Goal: Answer question/provide support: Share knowledge or assist other users

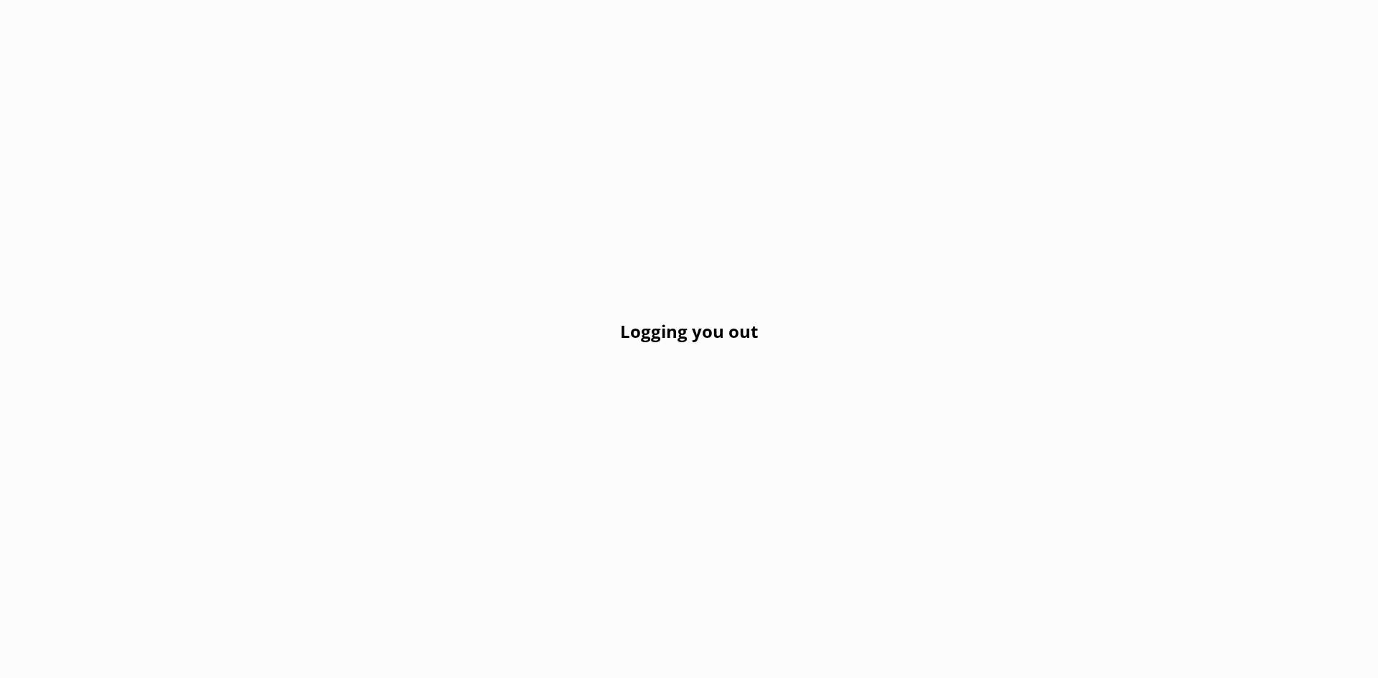
click at [1084, 164] on div "Logging you out" at bounding box center [689, 339] width 1378 height 678
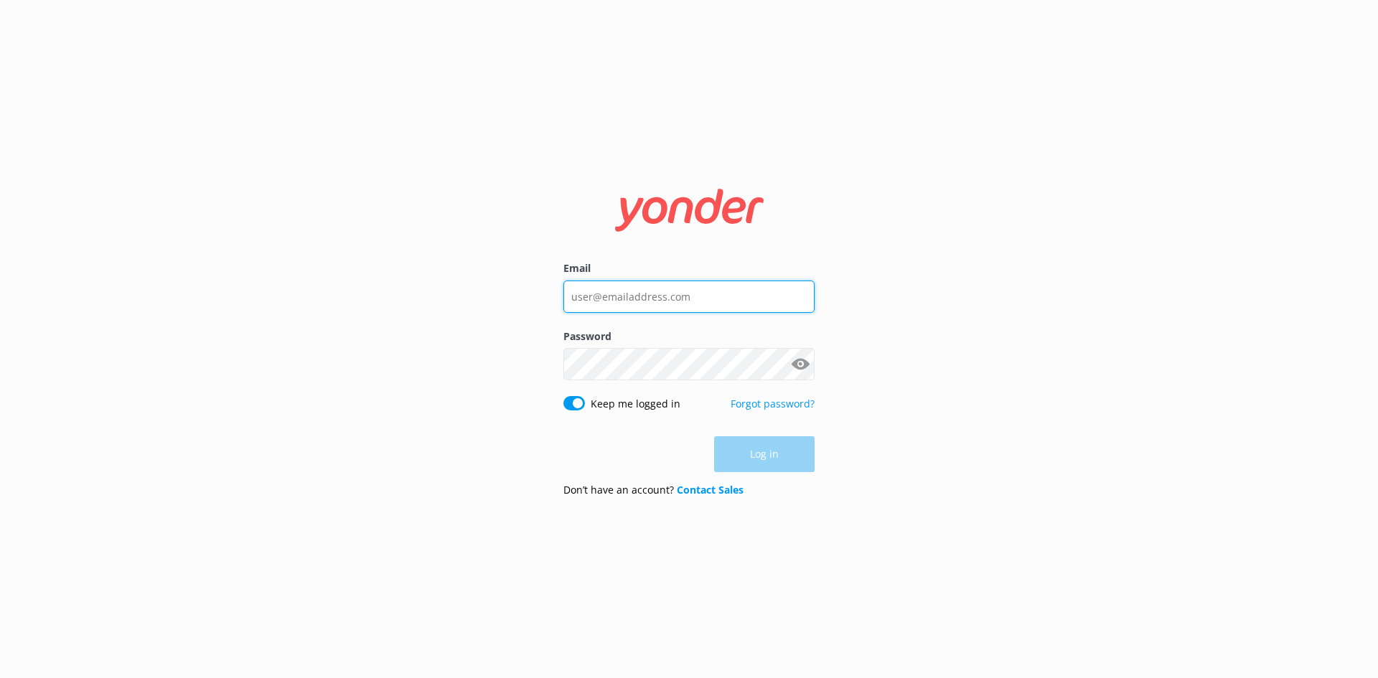
type input "kristie@marlboroughtourcompany.co.nz"
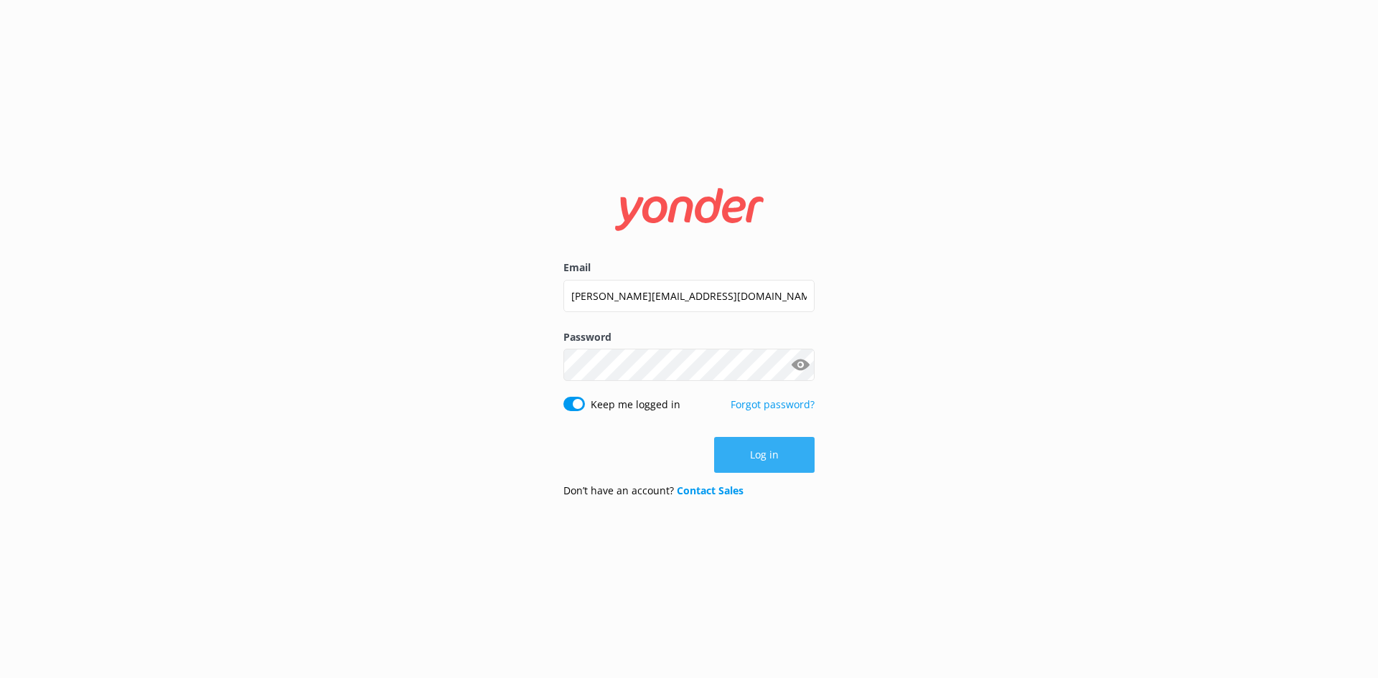
click at [792, 457] on div "Log in" at bounding box center [688, 455] width 251 height 36
click at [774, 454] on button "Log in" at bounding box center [764, 455] width 100 height 36
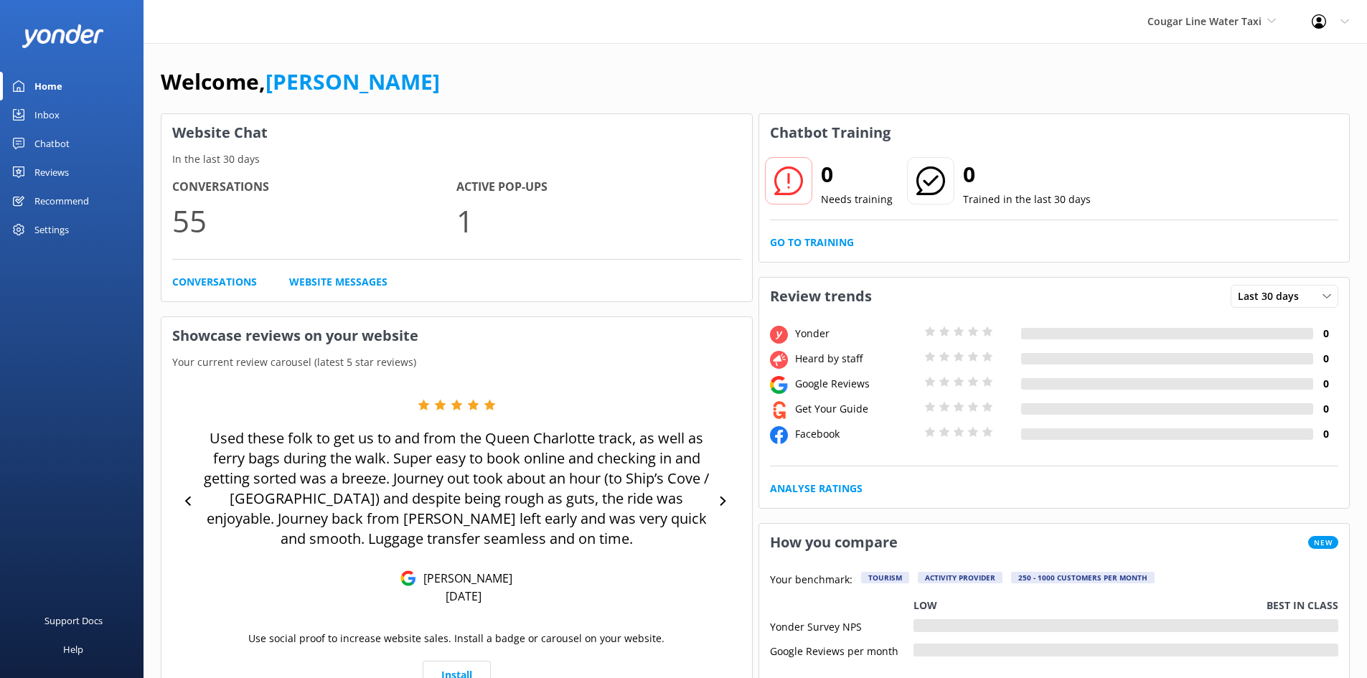
click at [62, 117] on link "Inbox" at bounding box center [72, 114] width 144 height 29
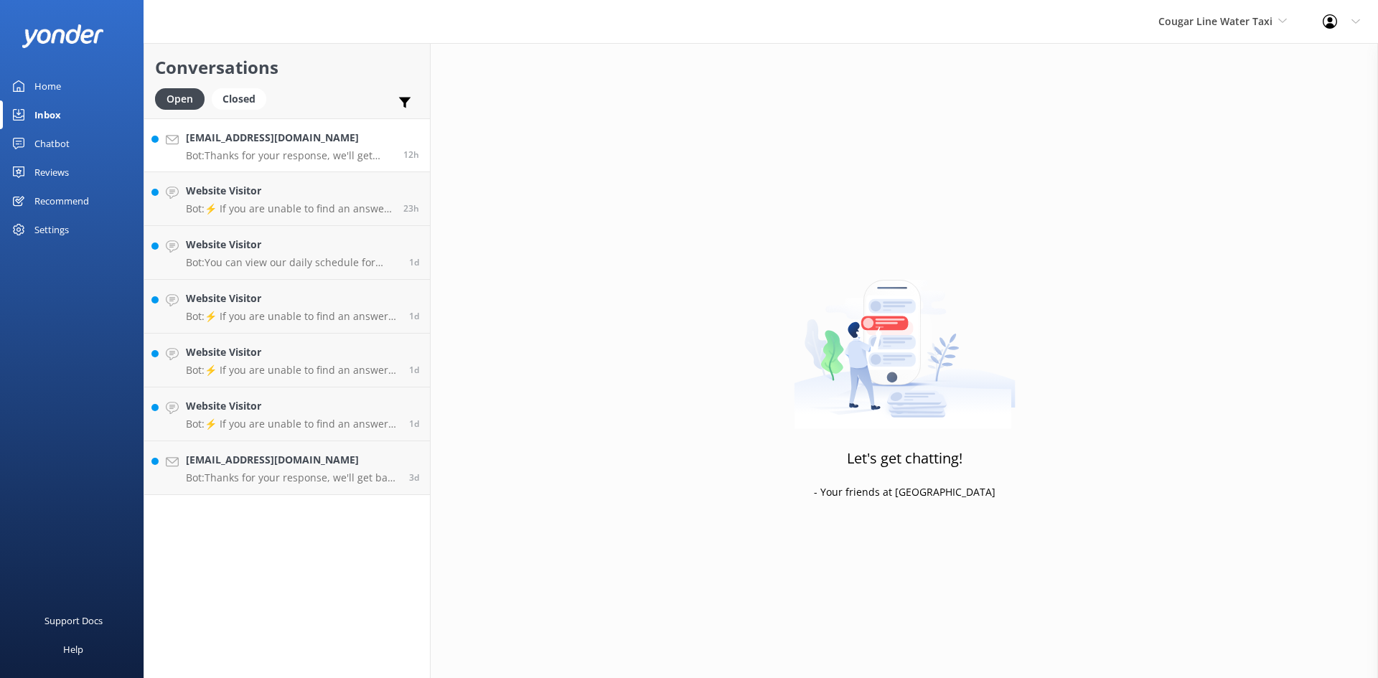
click at [257, 152] on p "Bot: Thanks for your response, we'll get back to you as soon as we can during o…" at bounding box center [289, 155] width 207 height 13
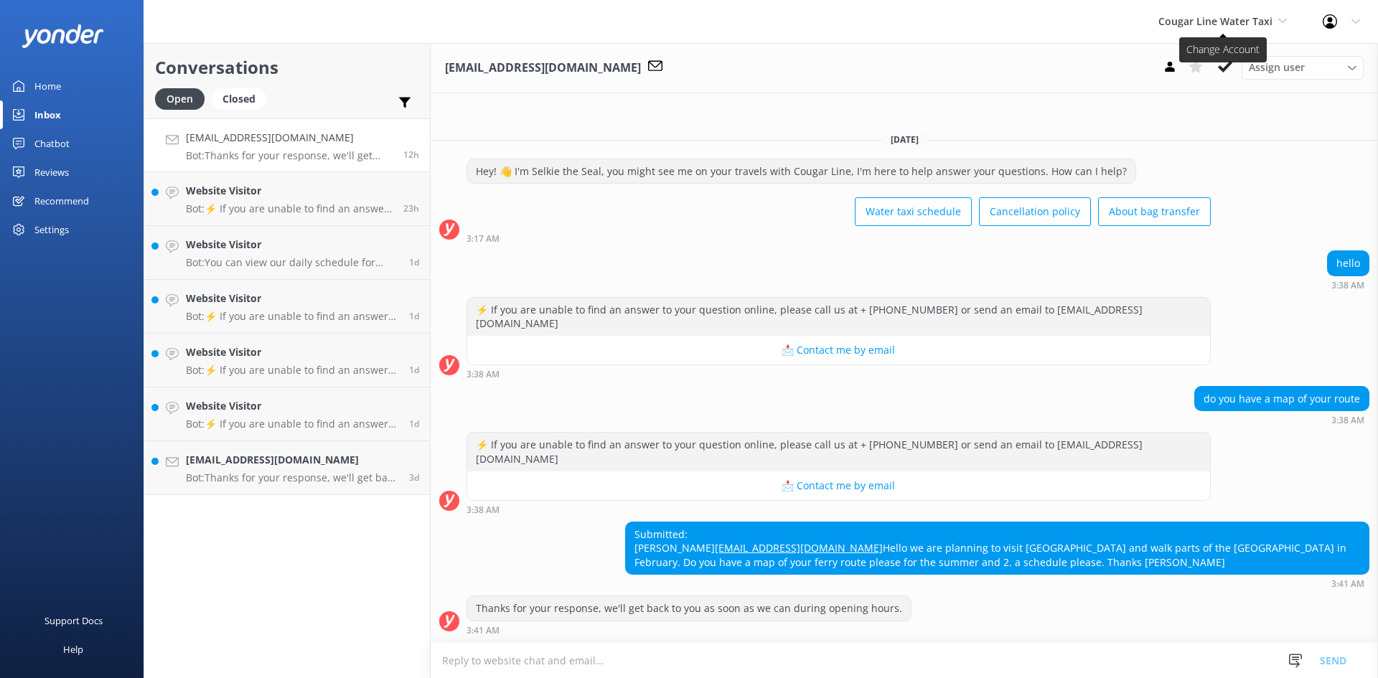
click at [1262, 15] on span "Cougar Line Water Taxi" at bounding box center [1215, 21] width 114 height 14
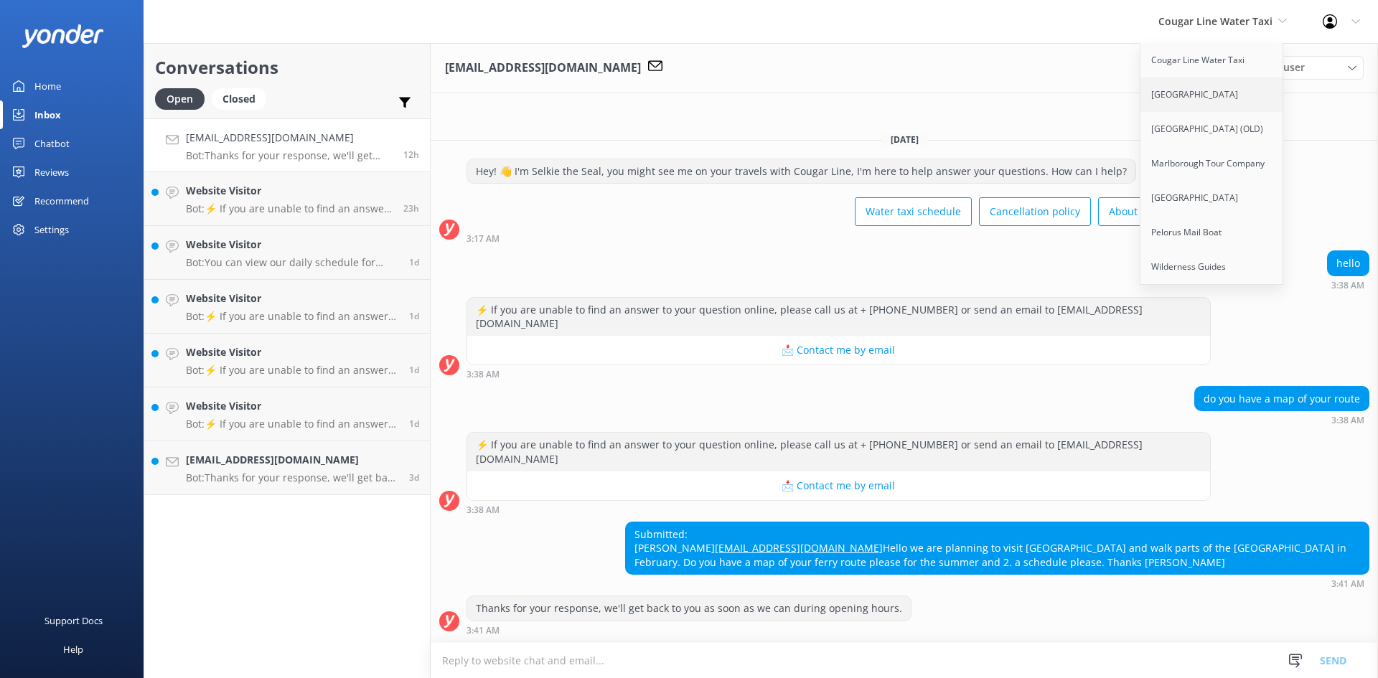
click at [1196, 90] on link "[GEOGRAPHIC_DATA]" at bounding box center [1213, 95] width 144 height 34
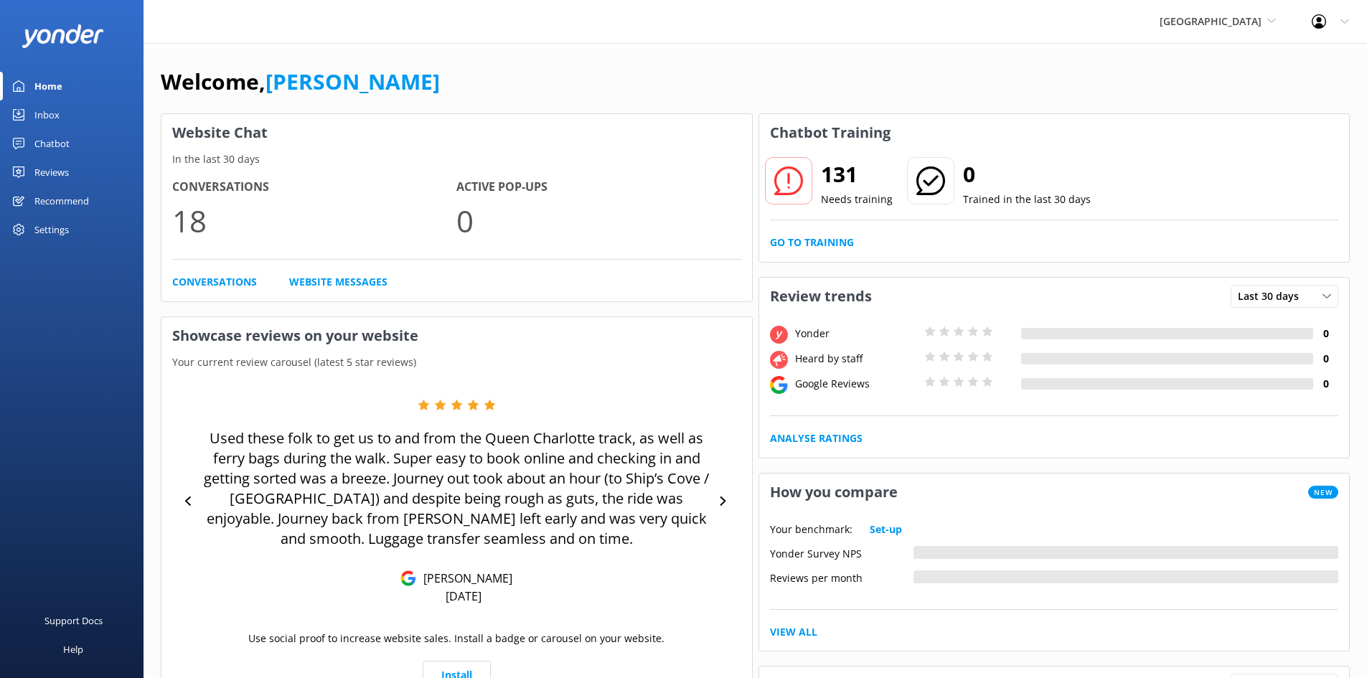
click at [61, 116] on link "Inbox" at bounding box center [72, 114] width 144 height 29
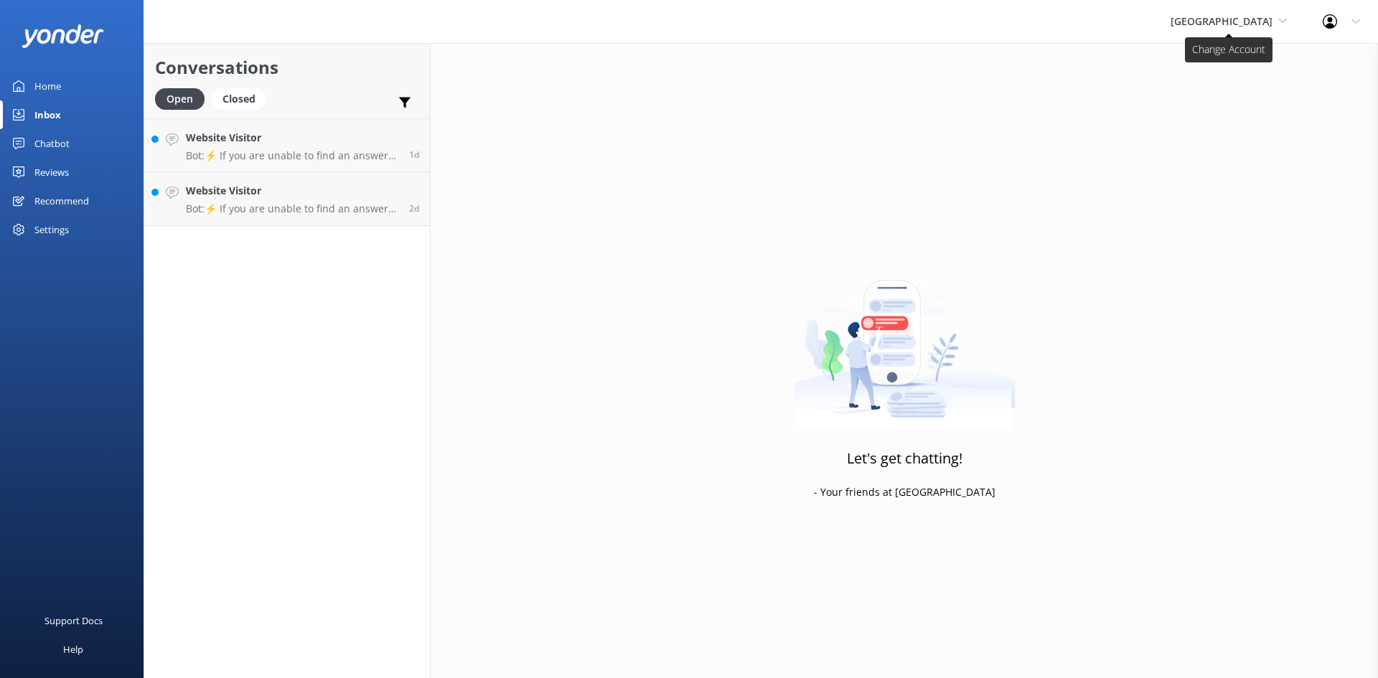
click at [1263, 22] on span "[GEOGRAPHIC_DATA]" at bounding box center [1222, 21] width 102 height 14
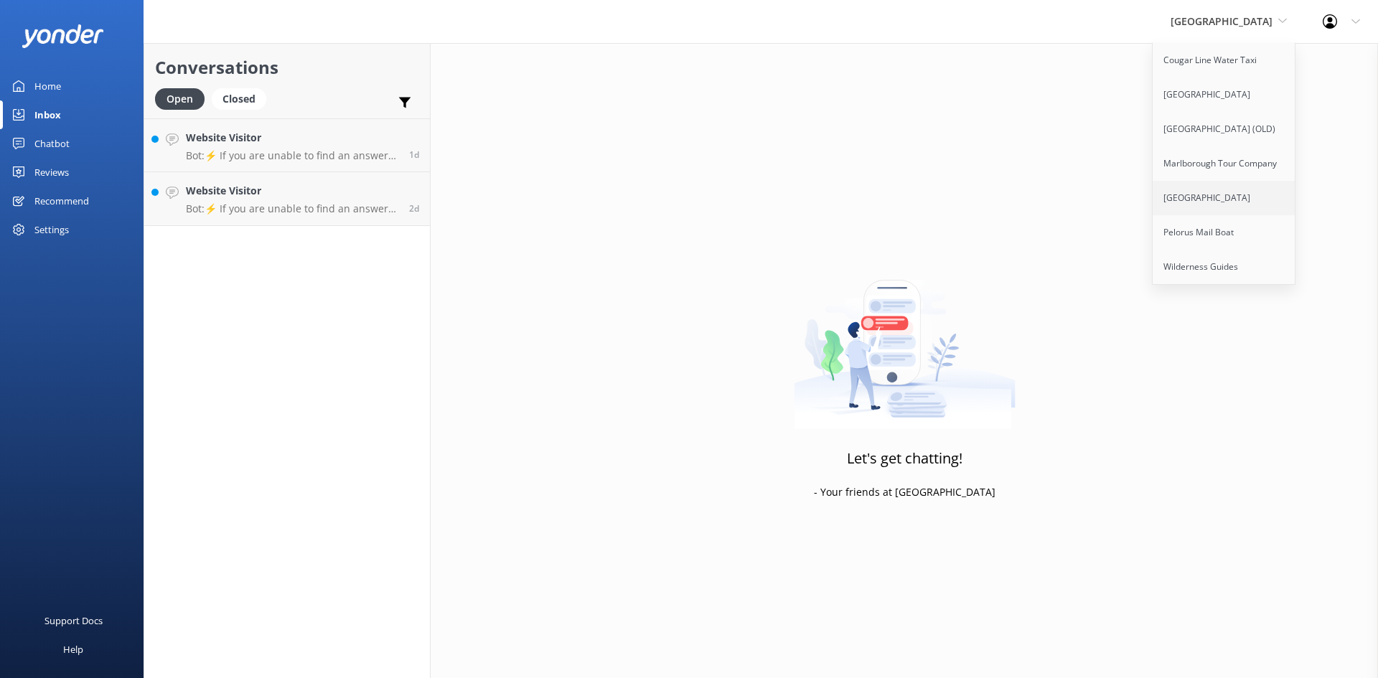
click at [1216, 208] on link "[GEOGRAPHIC_DATA]" at bounding box center [1225, 198] width 144 height 34
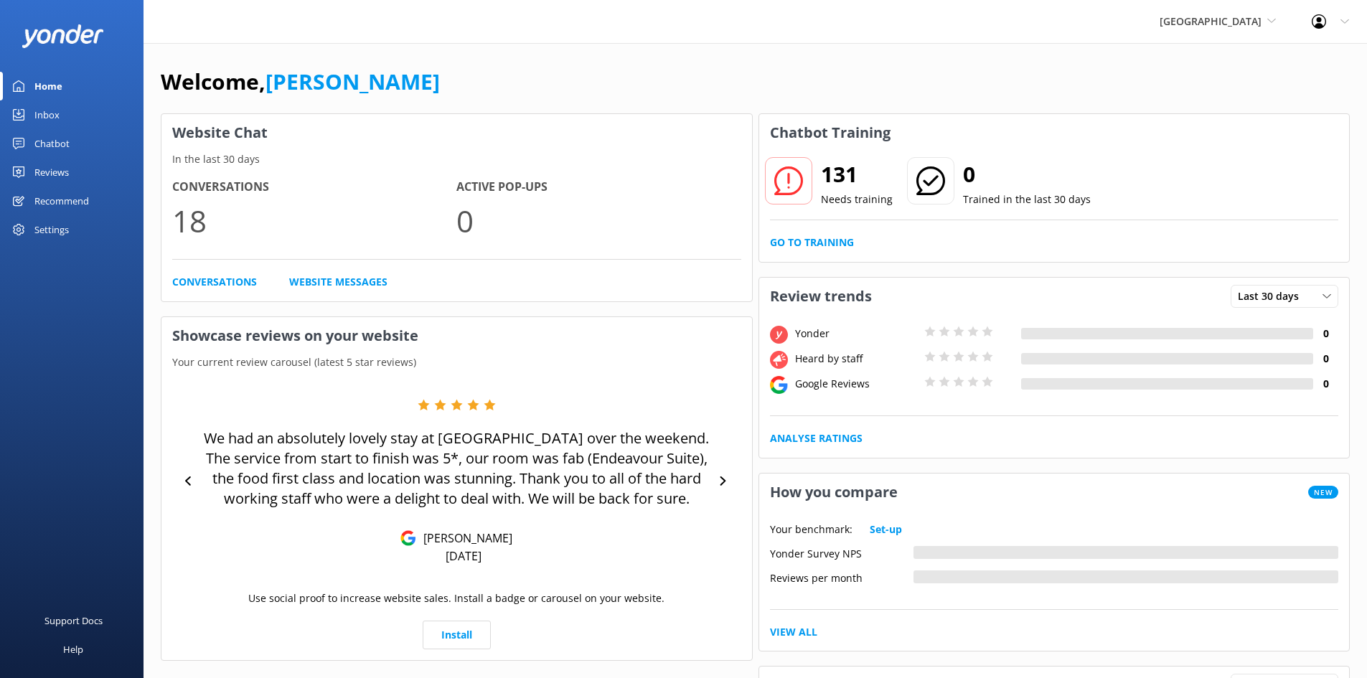
click at [75, 118] on link "Inbox" at bounding box center [72, 114] width 144 height 29
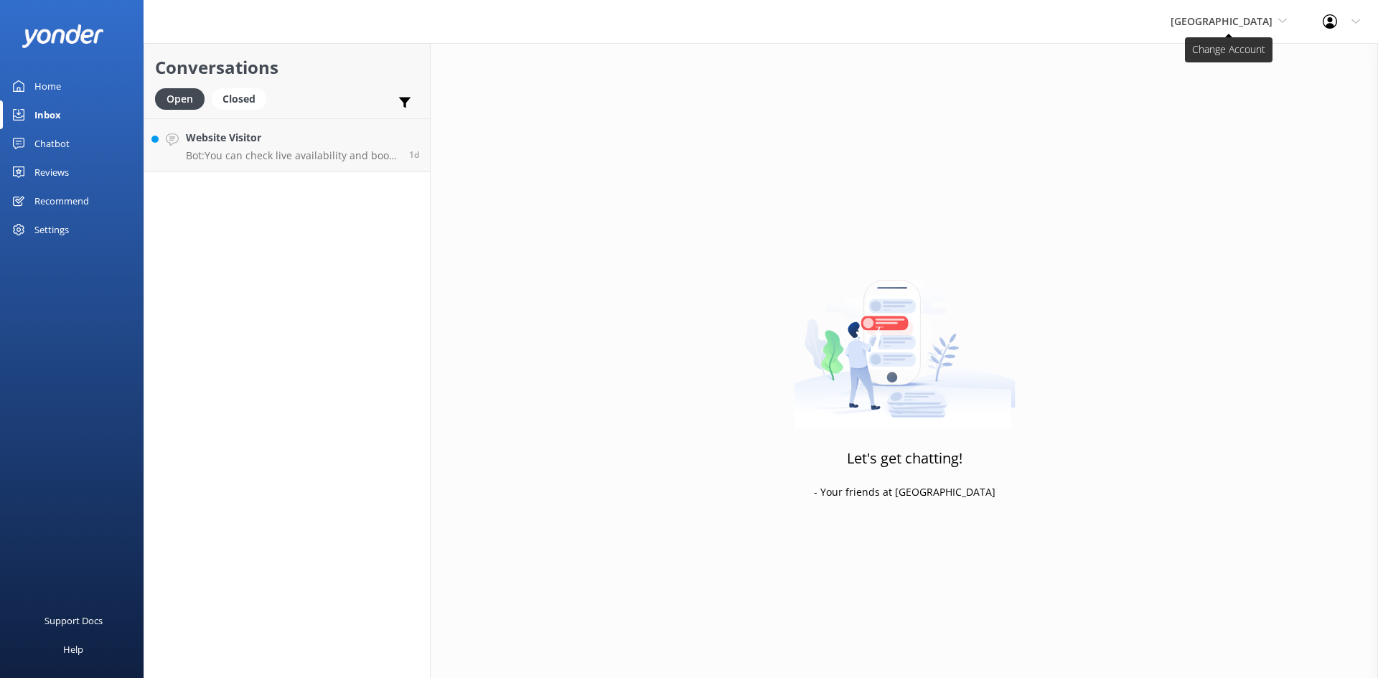
click at [1285, 18] on icon at bounding box center [1282, 21] width 9 height 9
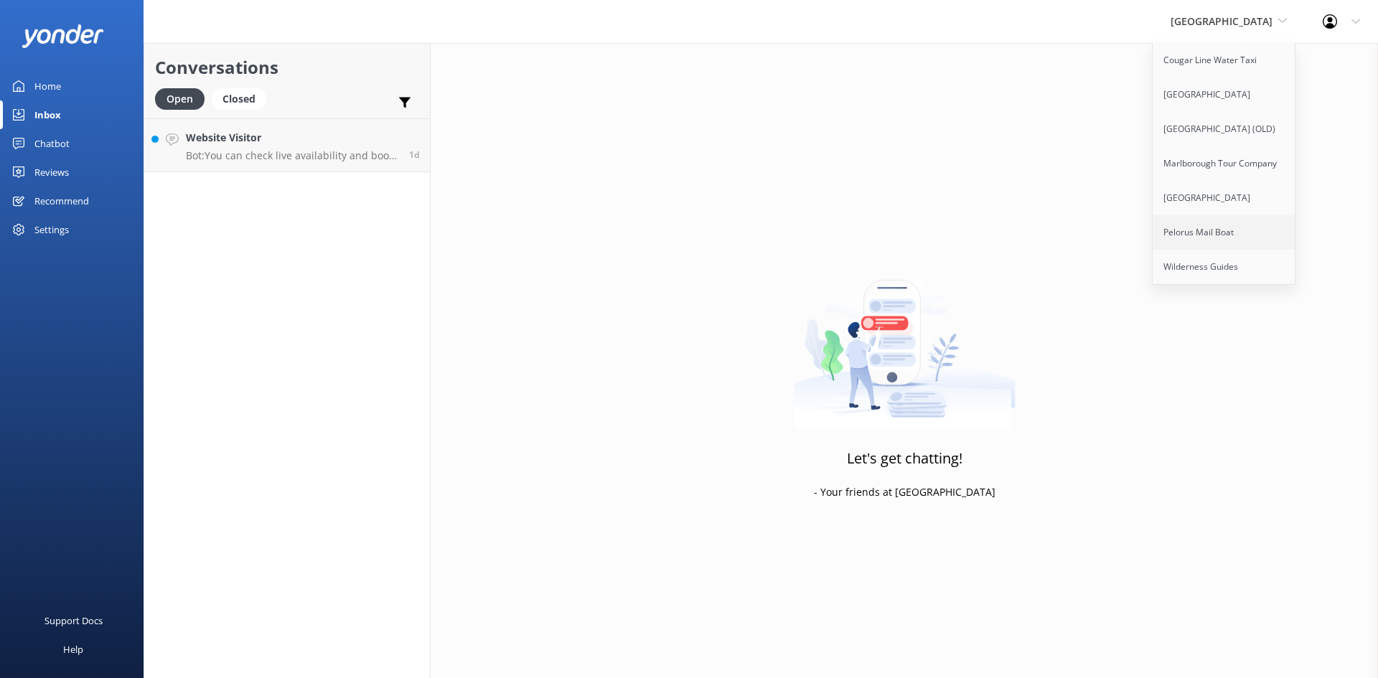
click at [1247, 226] on link "Pelorus Mail Boat" at bounding box center [1225, 232] width 144 height 34
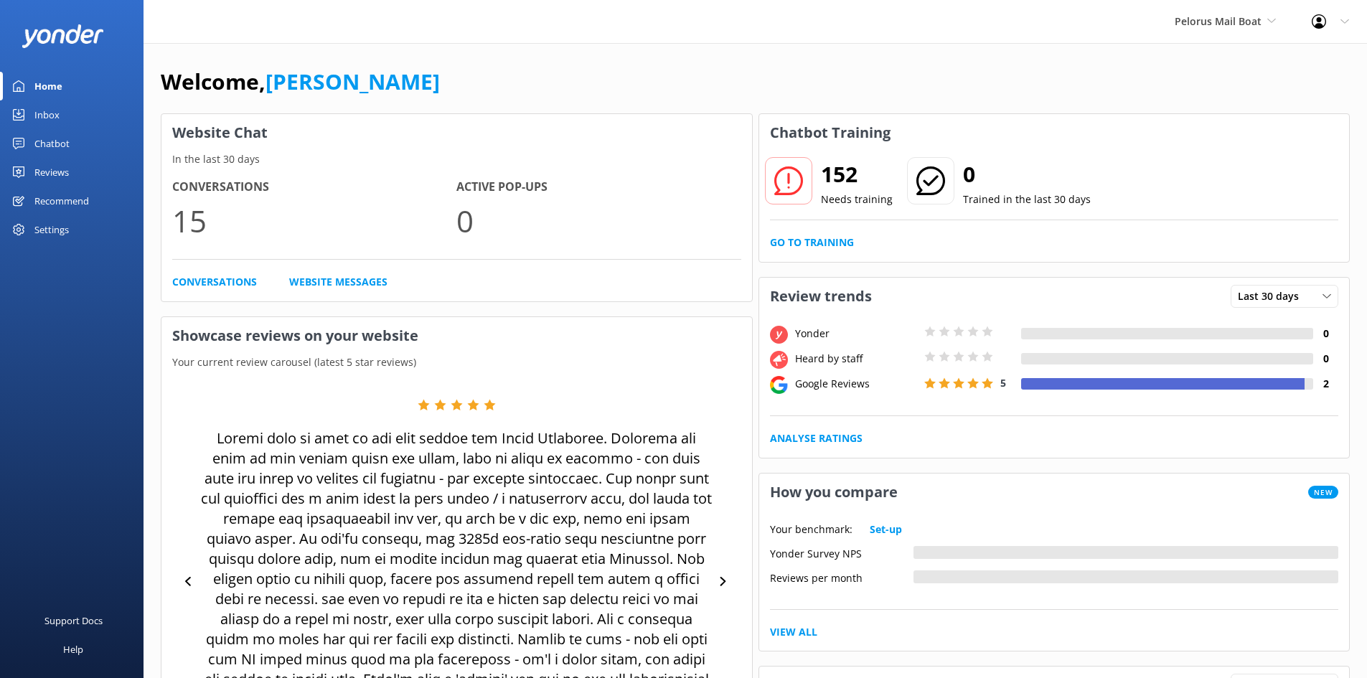
click at [68, 111] on link "Inbox" at bounding box center [72, 114] width 144 height 29
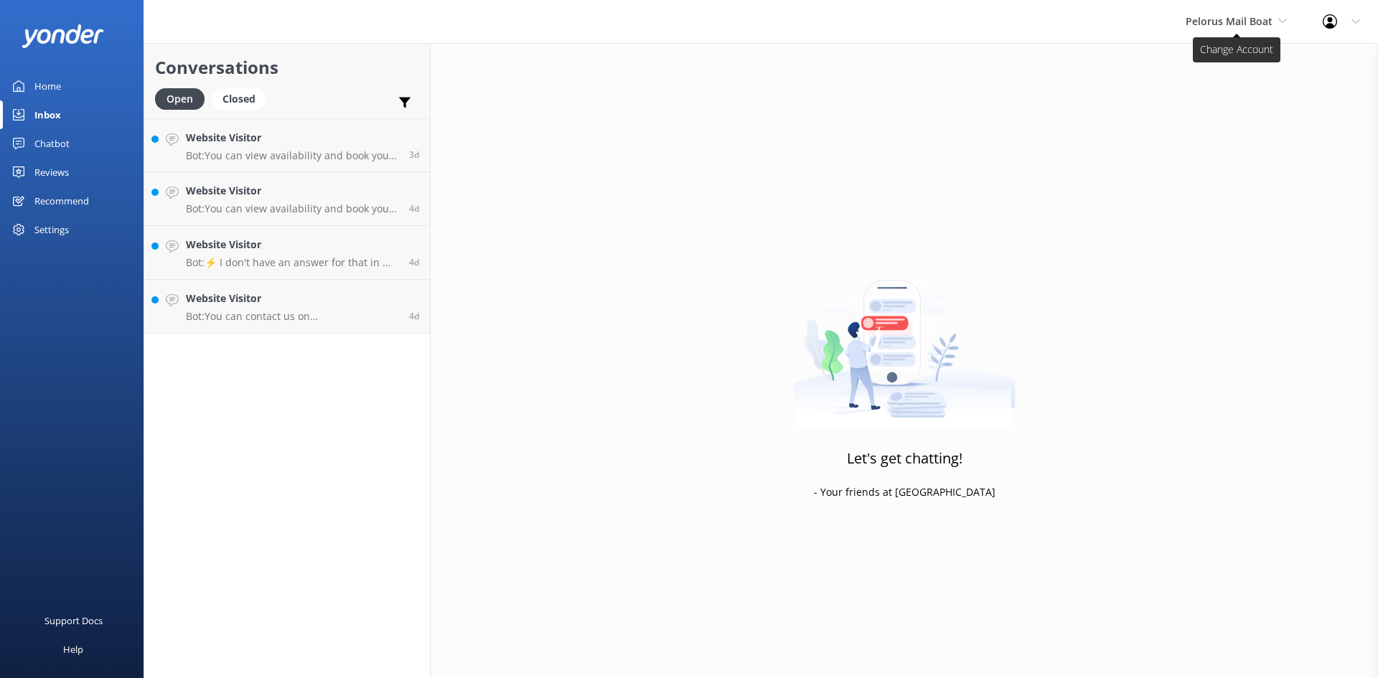
click at [1277, 23] on span "Pelorus Mail Boat" at bounding box center [1236, 22] width 101 height 16
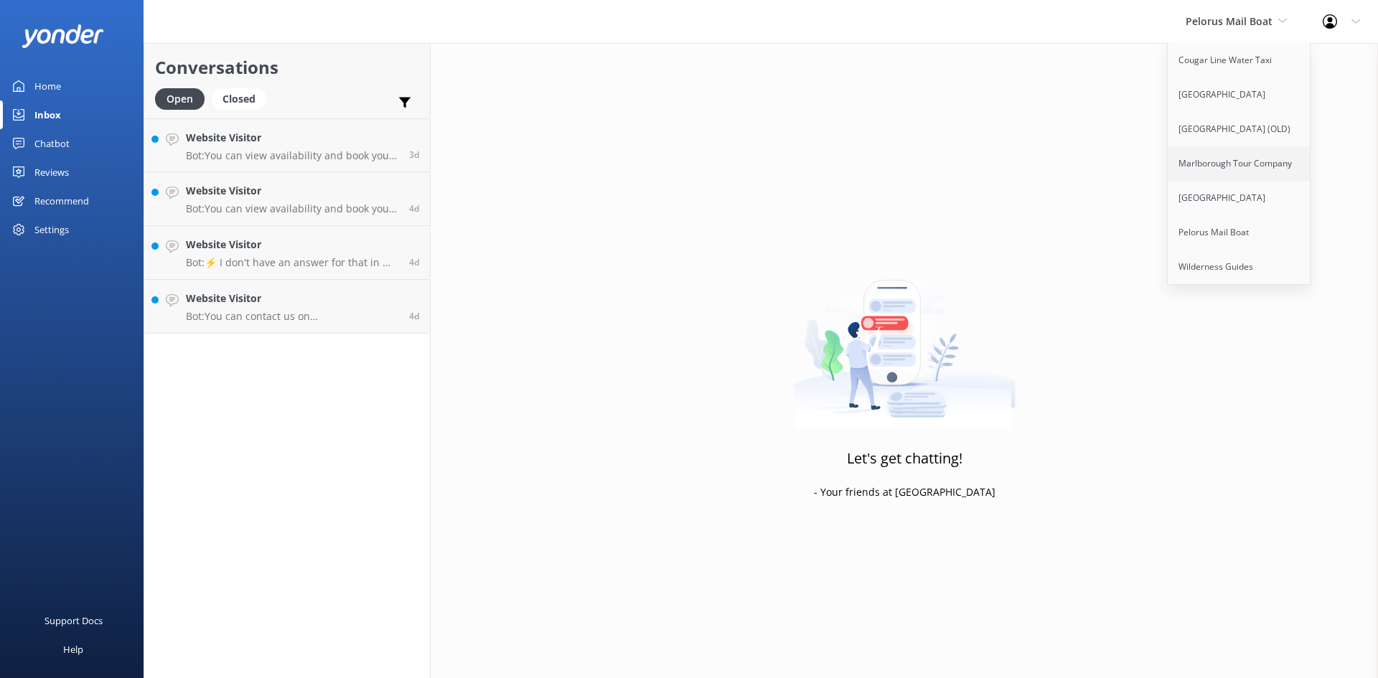
click at [1255, 169] on link "Marlborough Tour Company" at bounding box center [1240, 163] width 144 height 34
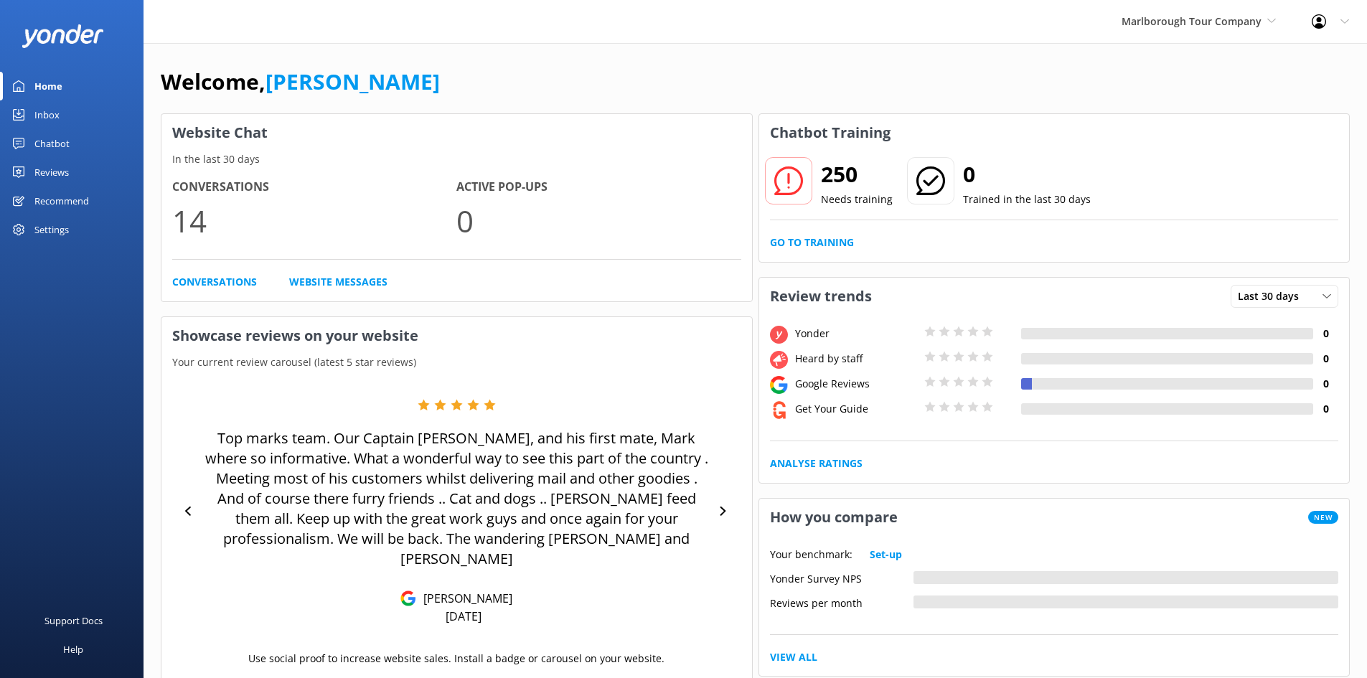
click at [35, 118] on div "Inbox" at bounding box center [46, 114] width 25 height 29
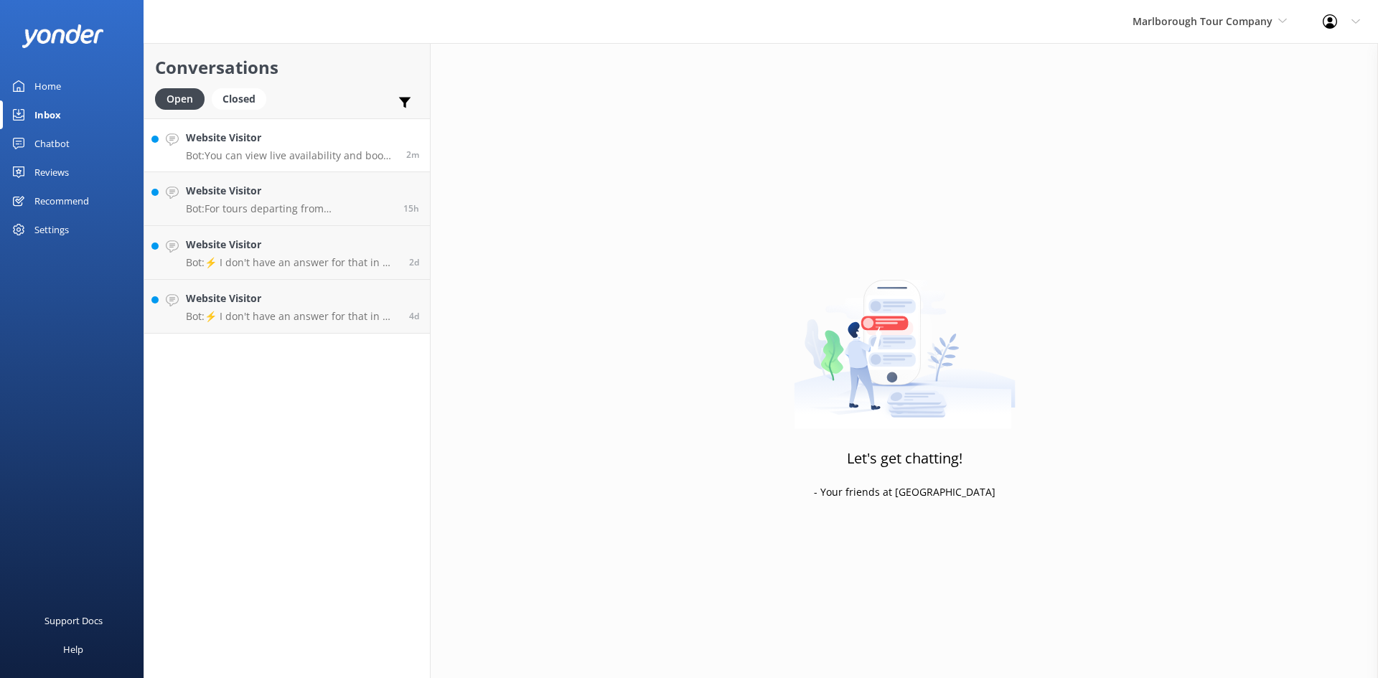
click at [239, 156] on p "Bot: You can view live availability and book online at https://www.marlborought…" at bounding box center [291, 155] width 210 height 13
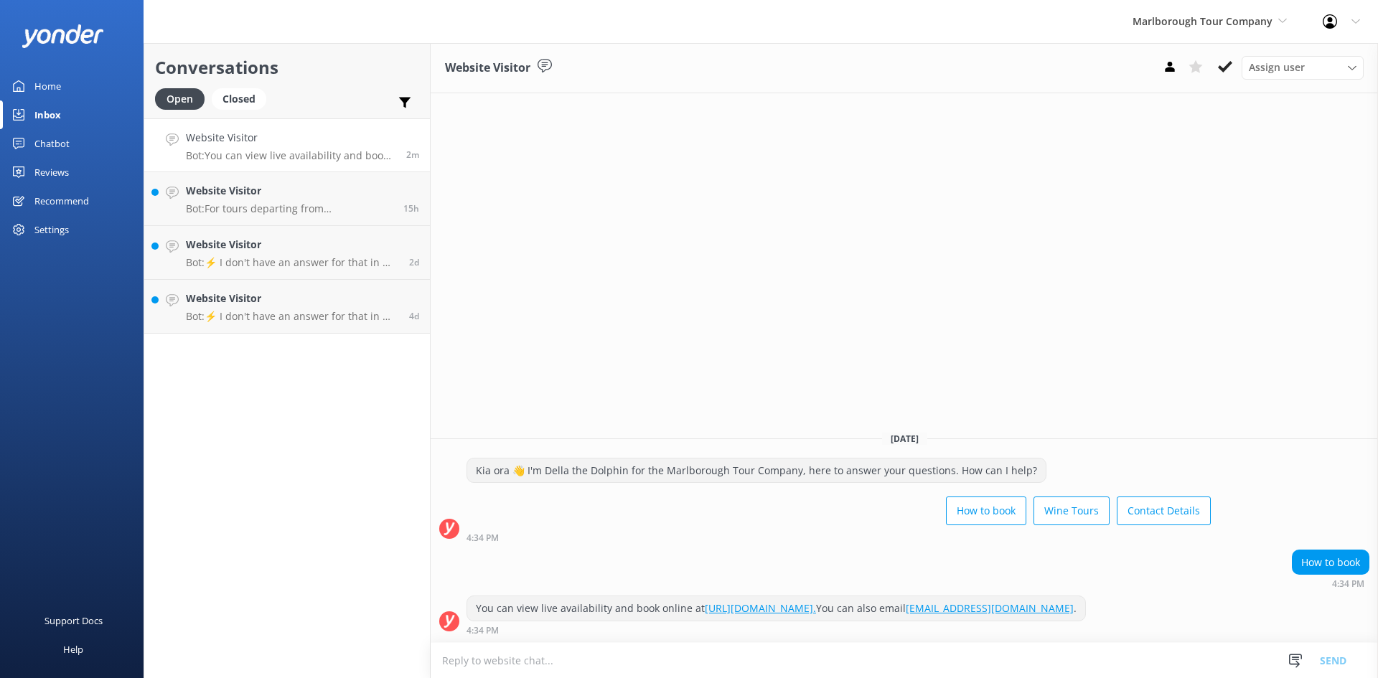
click at [800, 654] on textarea at bounding box center [904, 660] width 947 height 35
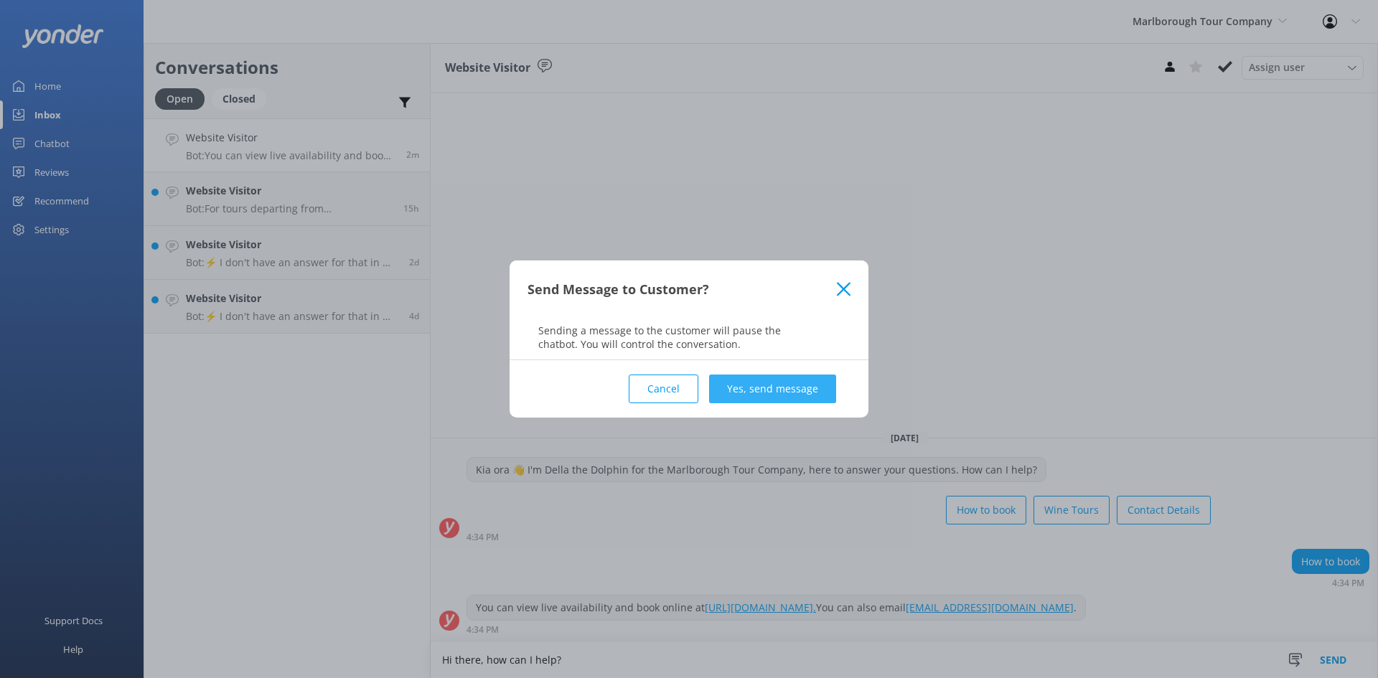
type textarea "Hi there, how can I help?"
click at [740, 383] on button "Yes, send message" at bounding box center [772, 389] width 127 height 29
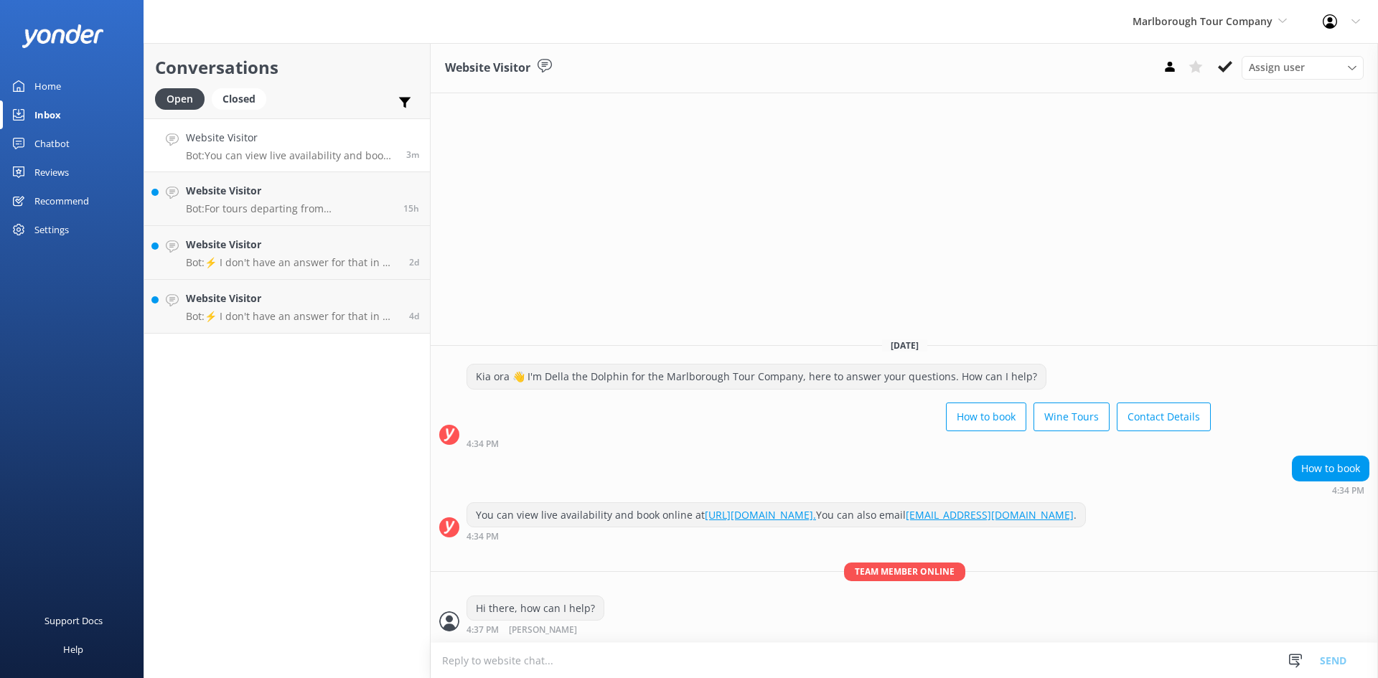
click at [578, 660] on textarea at bounding box center [904, 660] width 947 height 35
click at [558, 659] on textarea at bounding box center [904, 660] width 947 height 35
click at [296, 202] on div "Website Visitor Bot: For tours departing from Picton, you can join a full-day w…" at bounding box center [289, 199] width 207 height 32
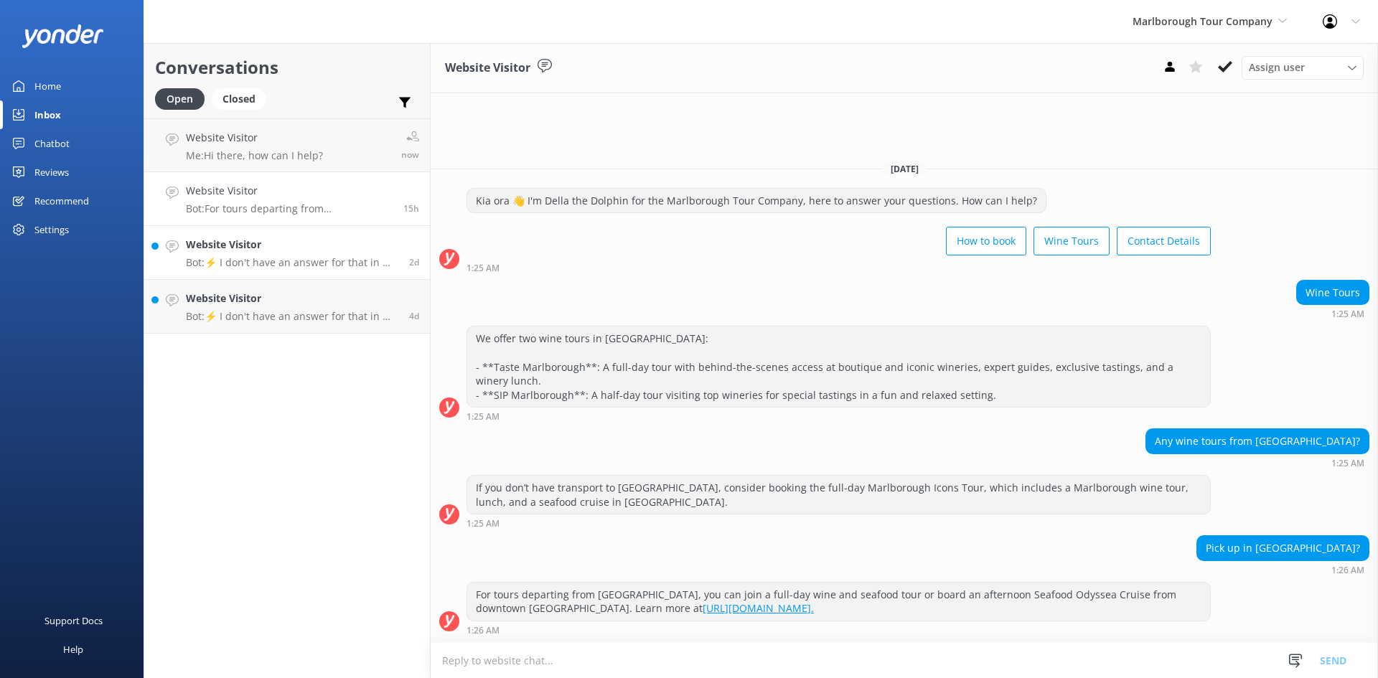
click at [301, 243] on h4 "Website Visitor" at bounding box center [292, 245] width 212 height 16
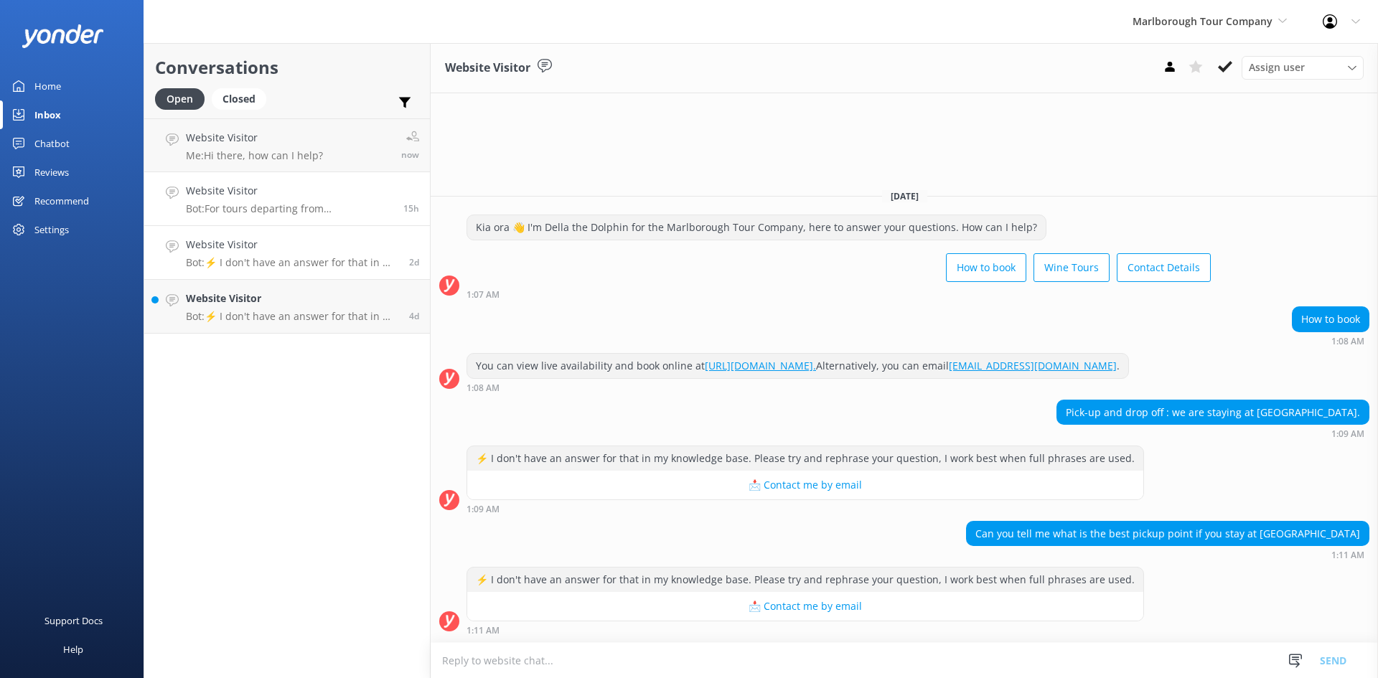
click at [296, 202] on div "Website Visitor Bot: For tours departing from Picton, you can join a full-day w…" at bounding box center [289, 199] width 207 height 32
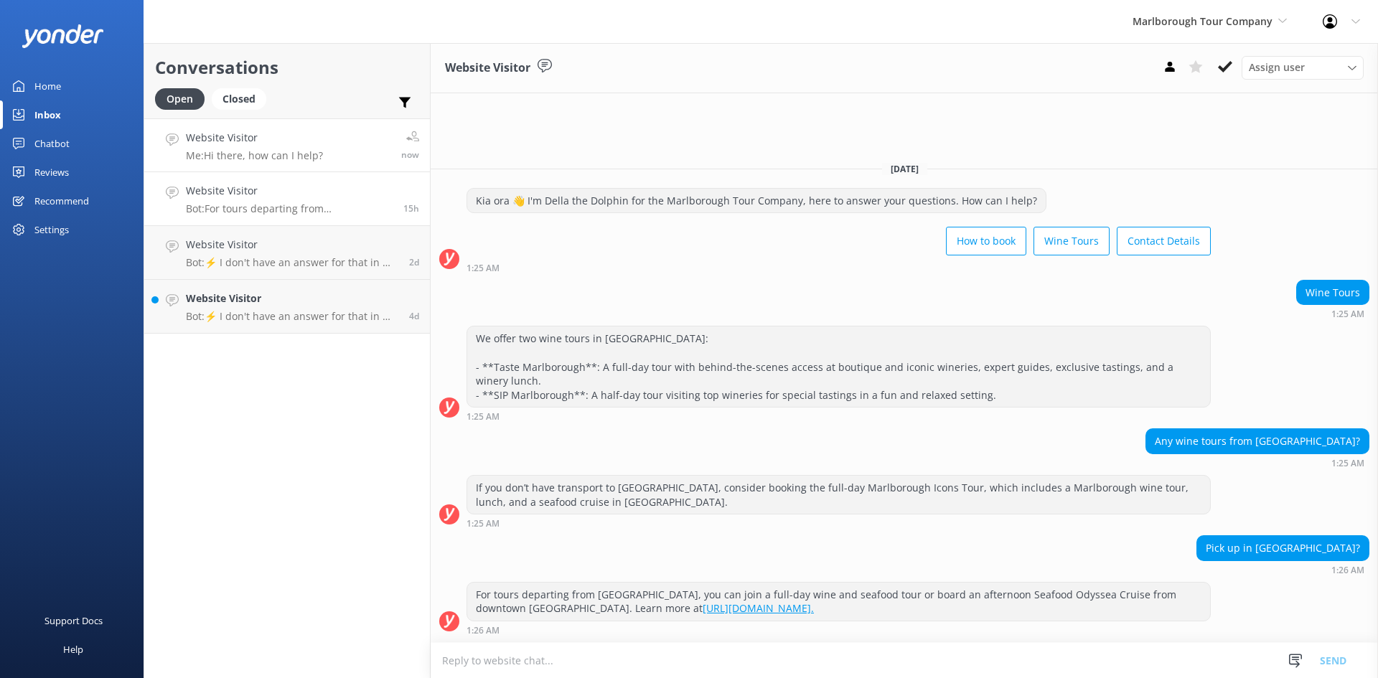
click at [301, 157] on p "Me: Hi there, how can I help?" at bounding box center [254, 155] width 137 height 13
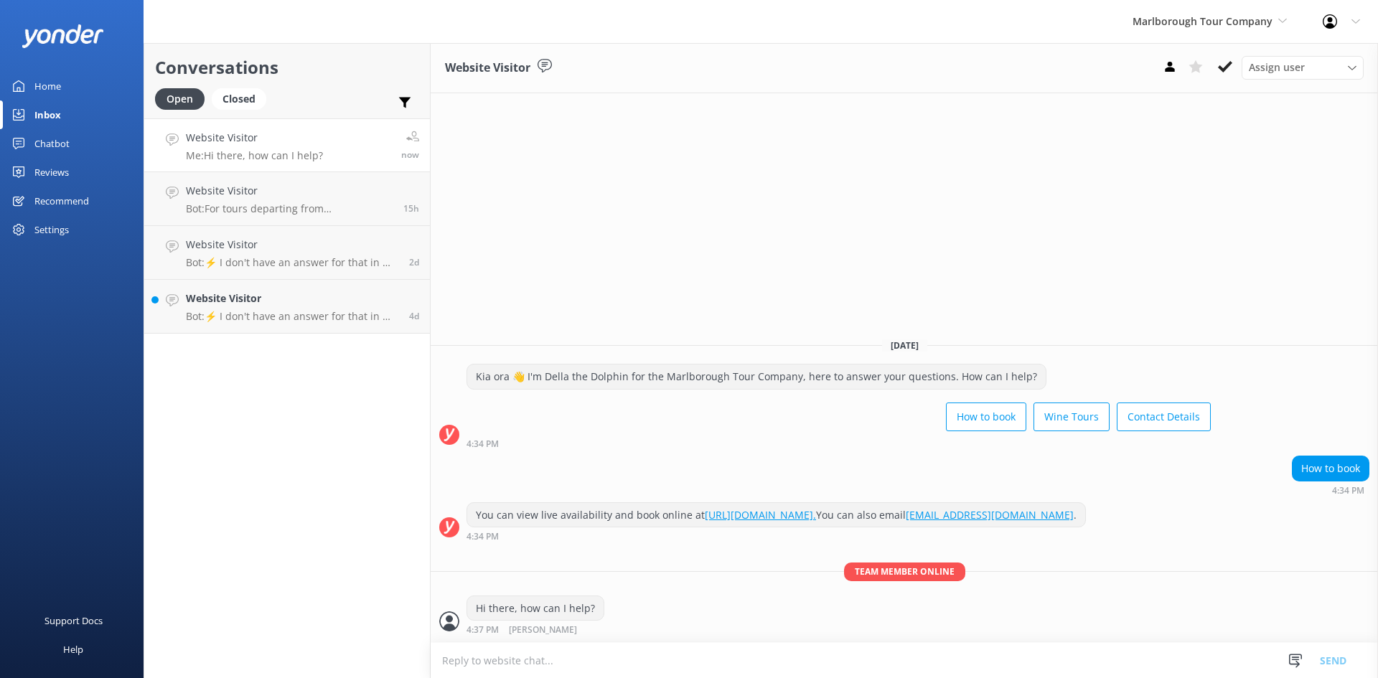
click at [617, 657] on textarea at bounding box center [904, 660] width 947 height 35
click at [1248, 22] on span "Marlborough Tour Company" at bounding box center [1203, 21] width 140 height 14
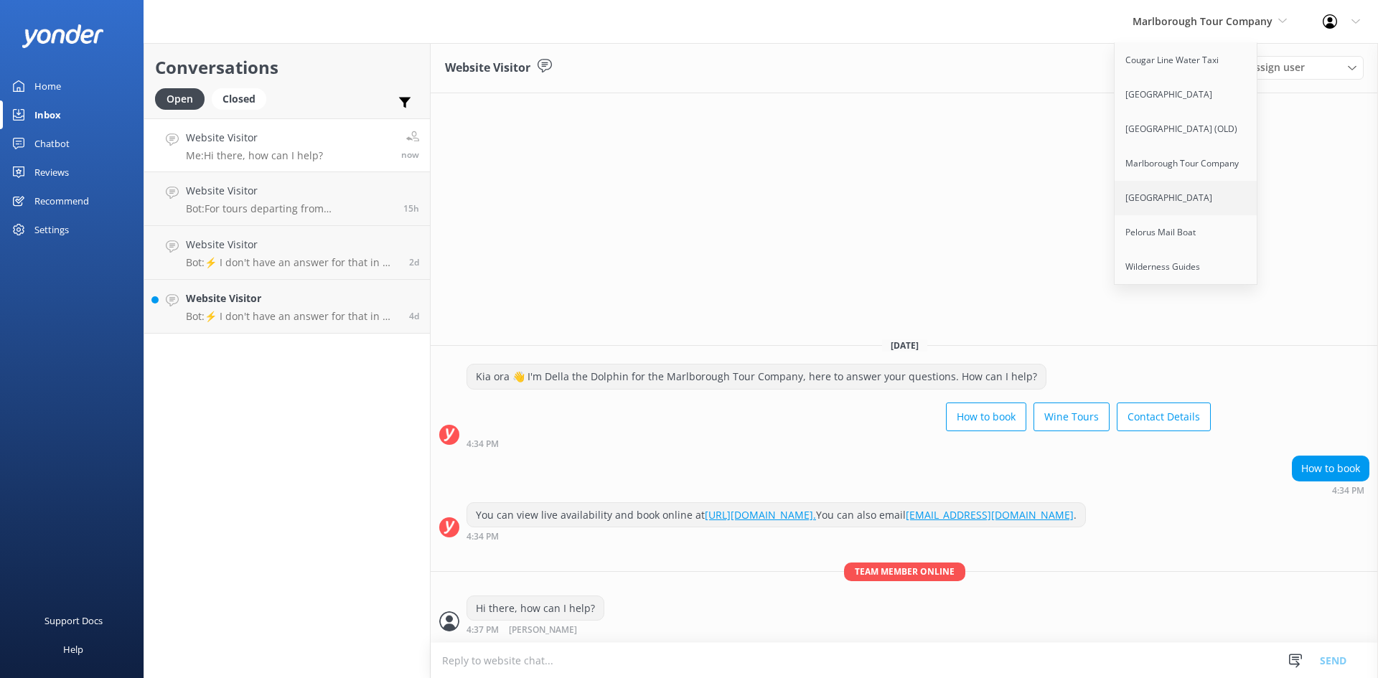
click at [1168, 196] on link "[GEOGRAPHIC_DATA]" at bounding box center [1187, 198] width 144 height 34
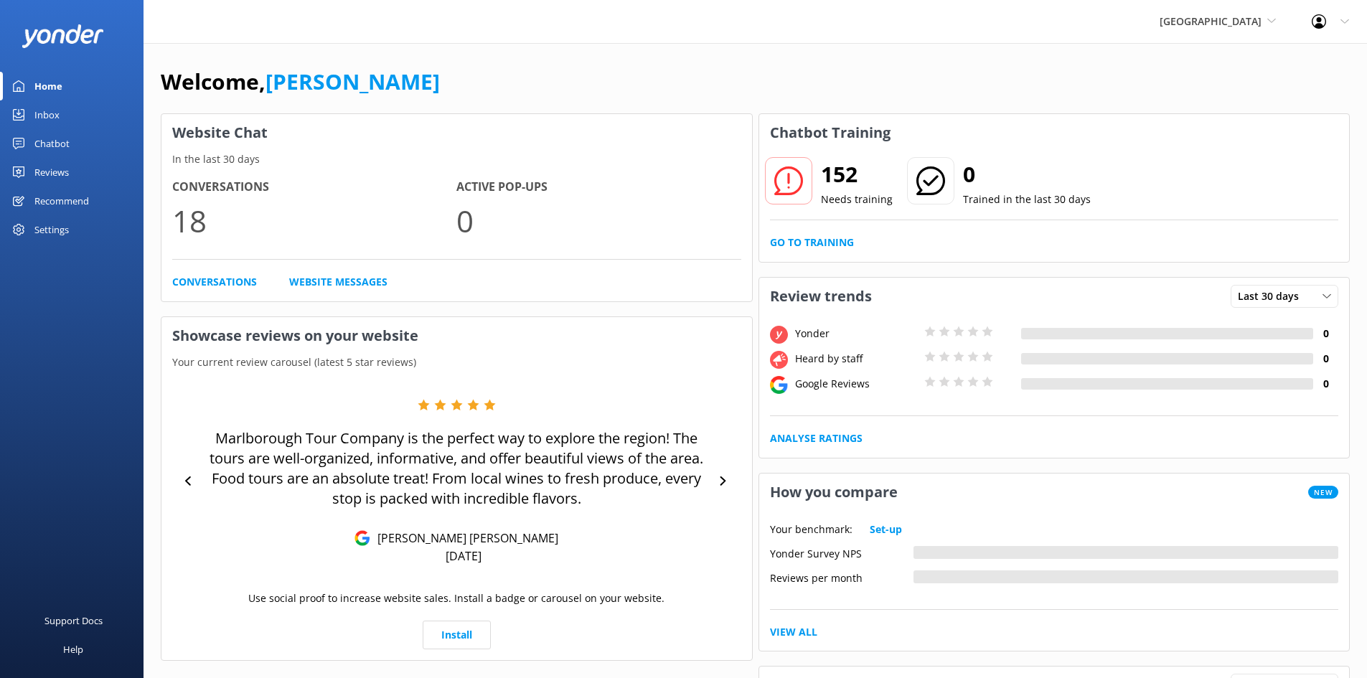
click at [47, 118] on div "Inbox" at bounding box center [46, 114] width 25 height 29
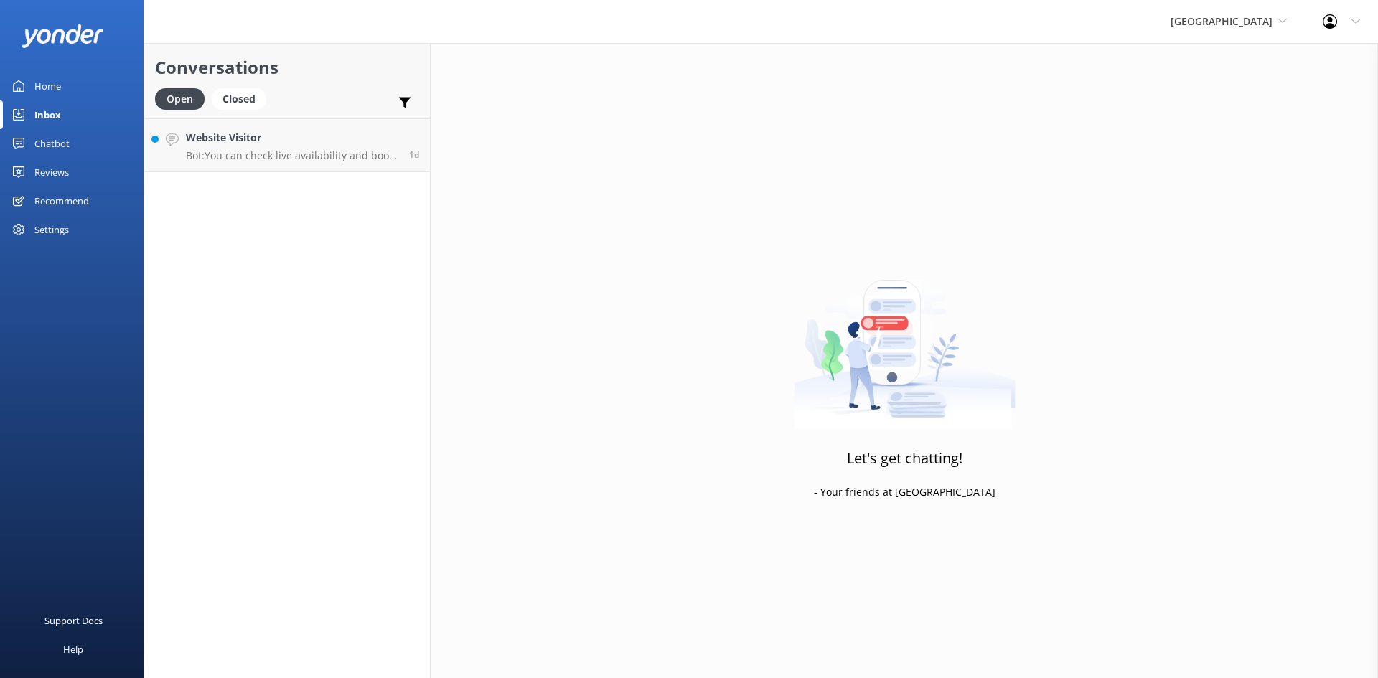
click at [57, 145] on div "Chatbot" at bounding box center [51, 143] width 35 height 29
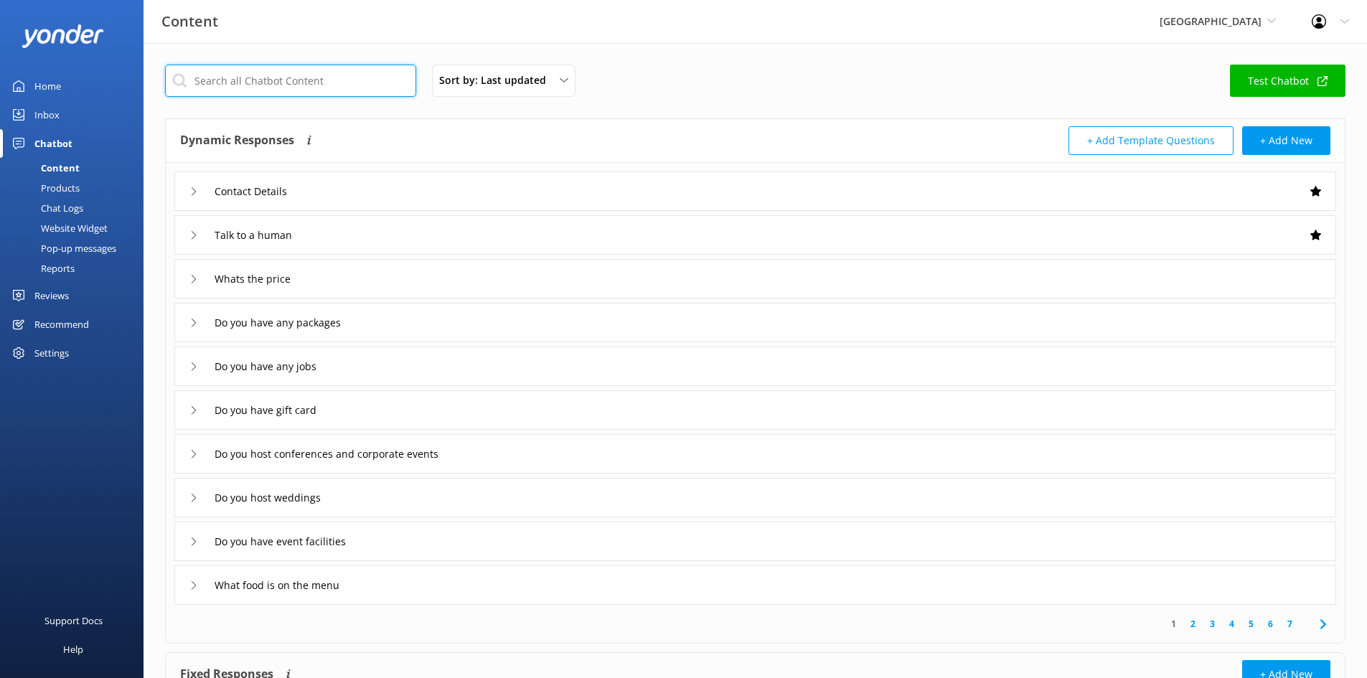
click at [307, 94] on input "text" at bounding box center [290, 81] width 251 height 32
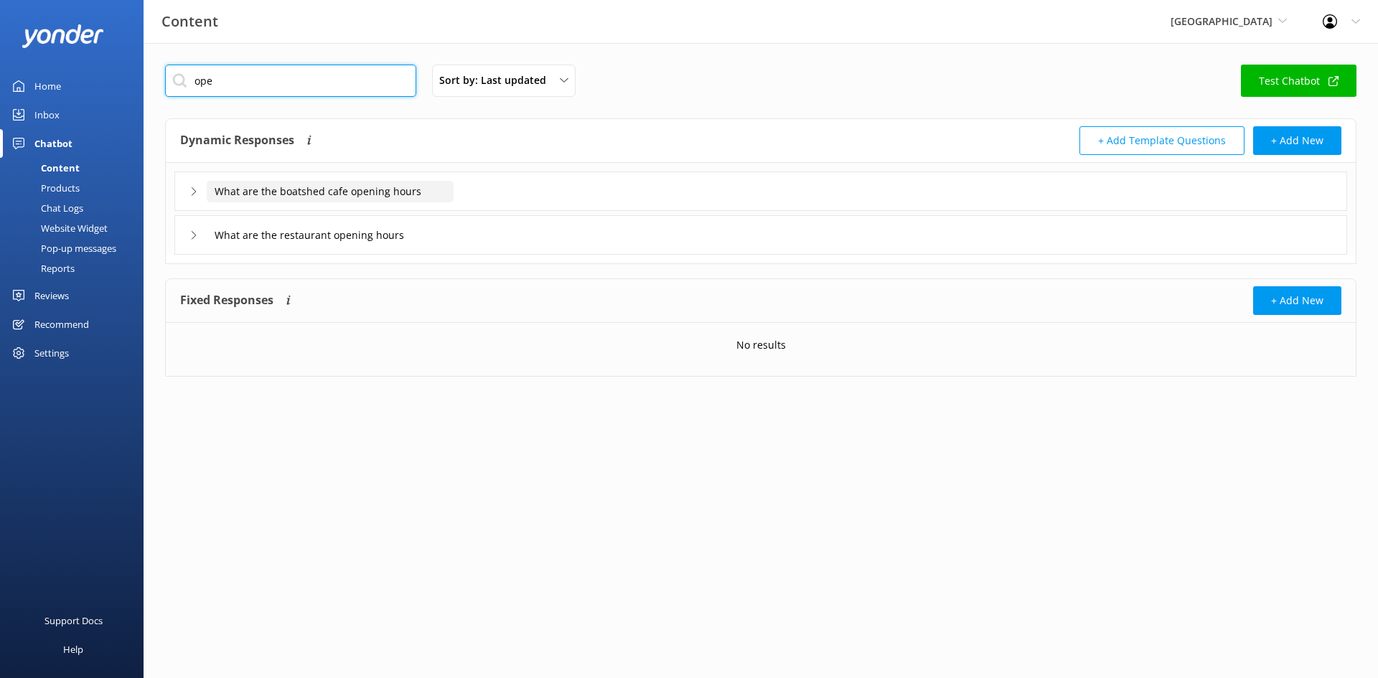
type input "ope"
click at [297, 184] on input "What are the boatshed cafe opening hours" at bounding box center [330, 192] width 247 height 22
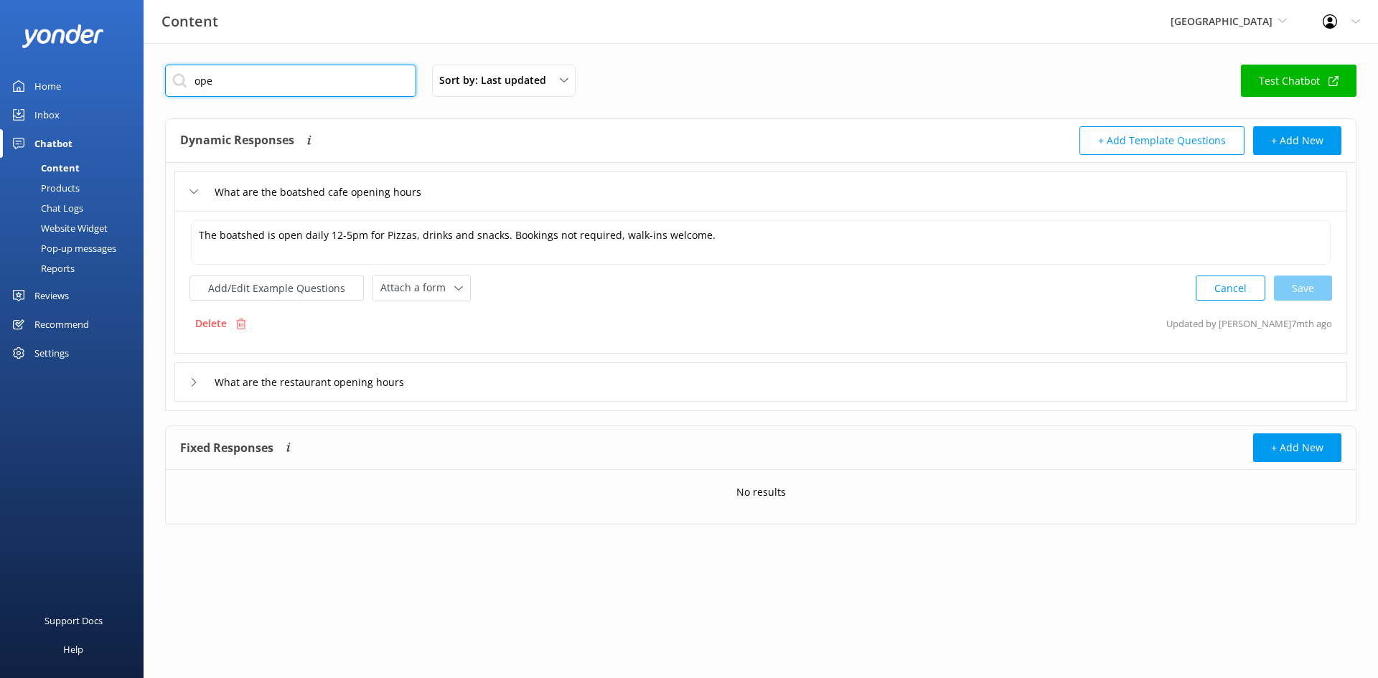
click at [234, 84] on input "ope" at bounding box center [290, 81] width 251 height 32
click at [337, 377] on div "What are the restaurant opening hours" at bounding box center [304, 382] width 230 height 24
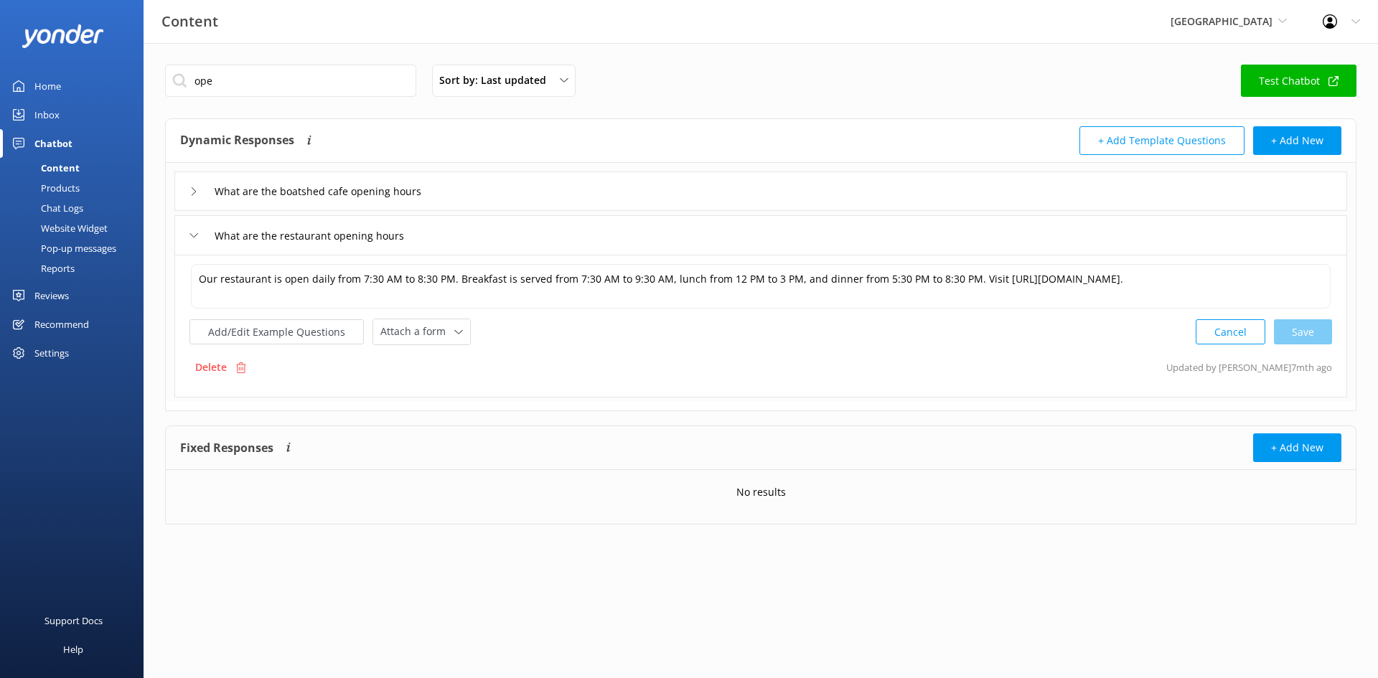
click at [1314, 70] on link "Test Chatbot" at bounding box center [1299, 81] width 116 height 32
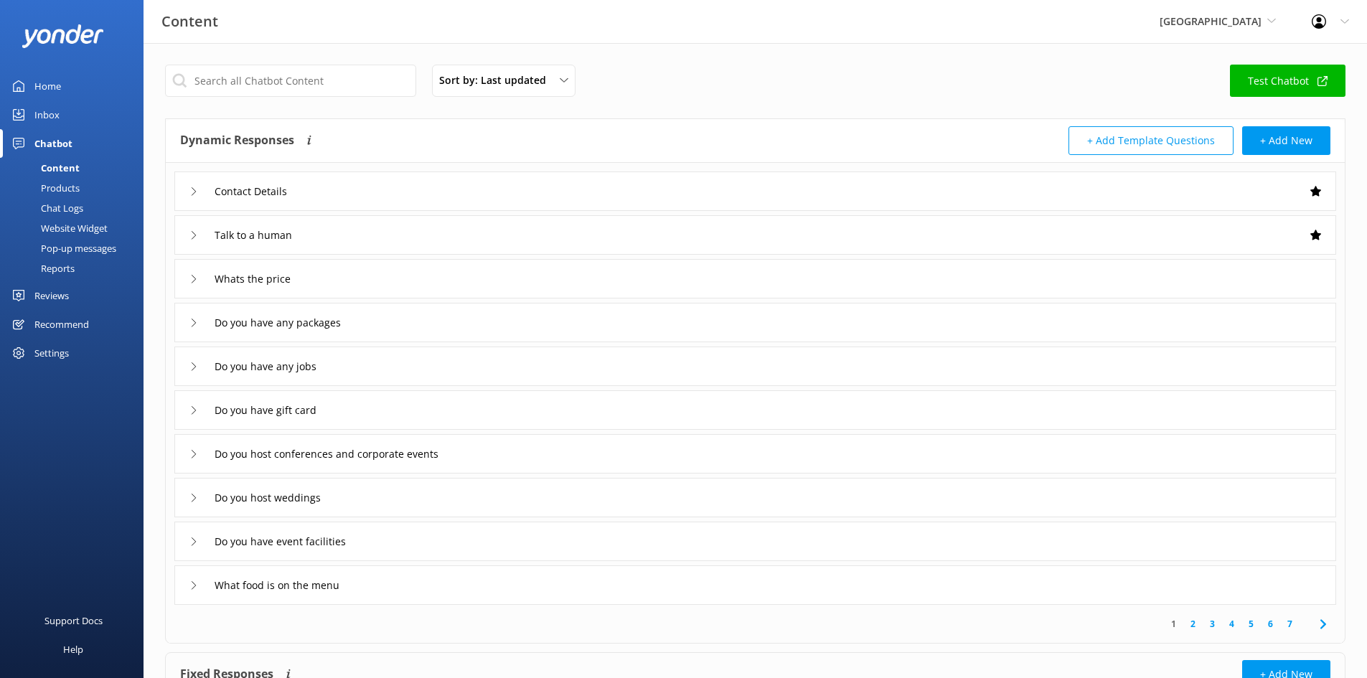
click at [1278, 25] on div "Punga Cove Cougar Line Water Taxi [GEOGRAPHIC_DATA] [GEOGRAPHIC_DATA] (OLD) [GE…" at bounding box center [1218, 21] width 152 height 43
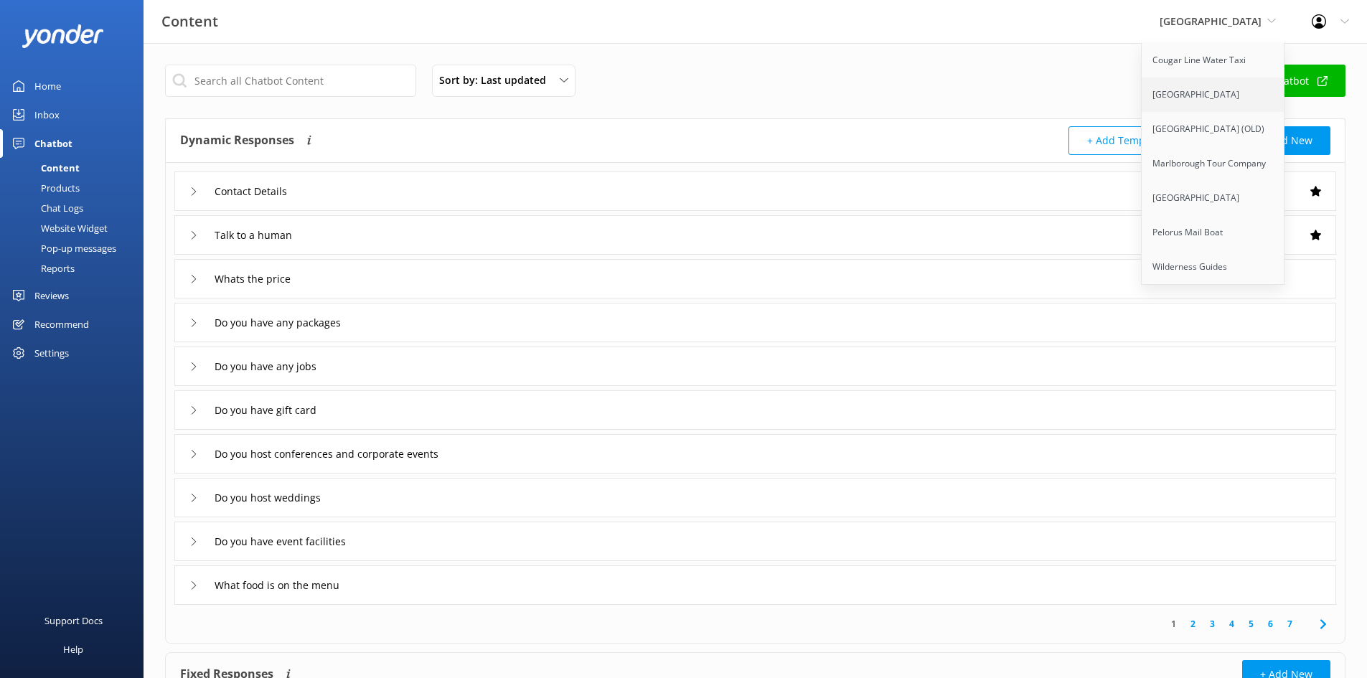
click at [1222, 97] on link "[GEOGRAPHIC_DATA]" at bounding box center [1214, 95] width 144 height 34
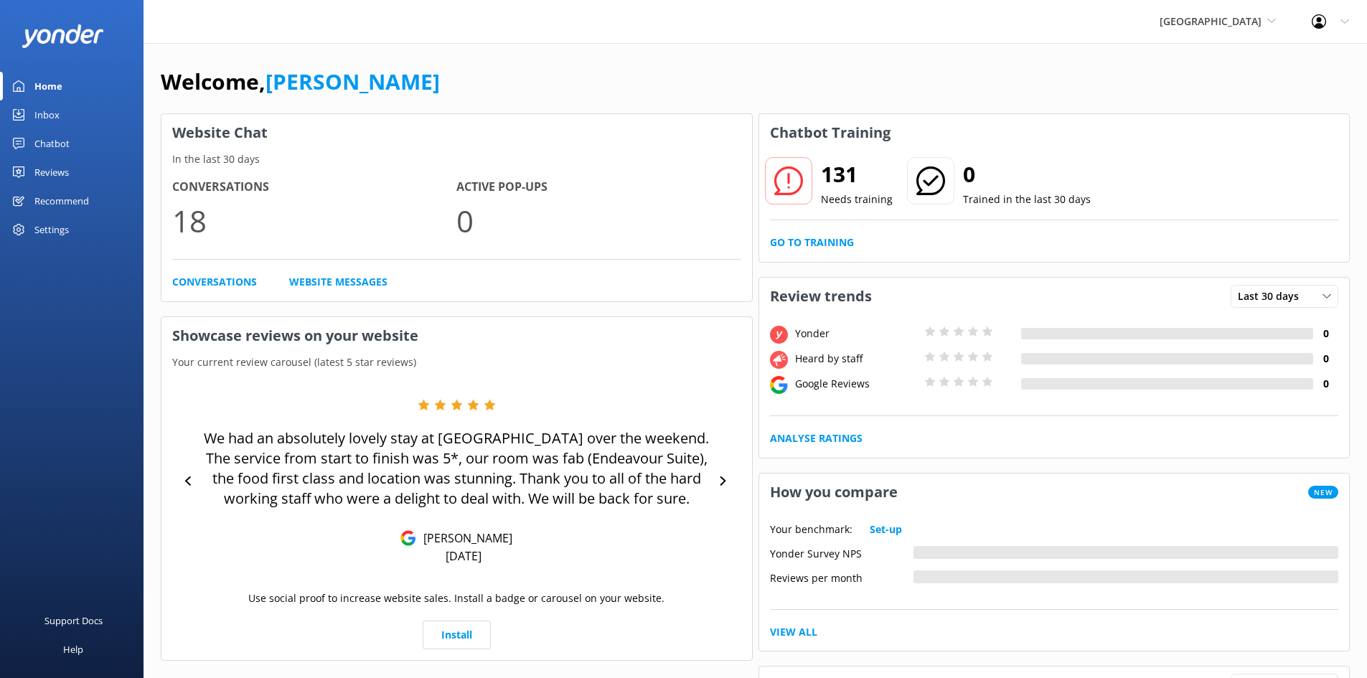
click at [52, 115] on div "Inbox" at bounding box center [46, 114] width 25 height 29
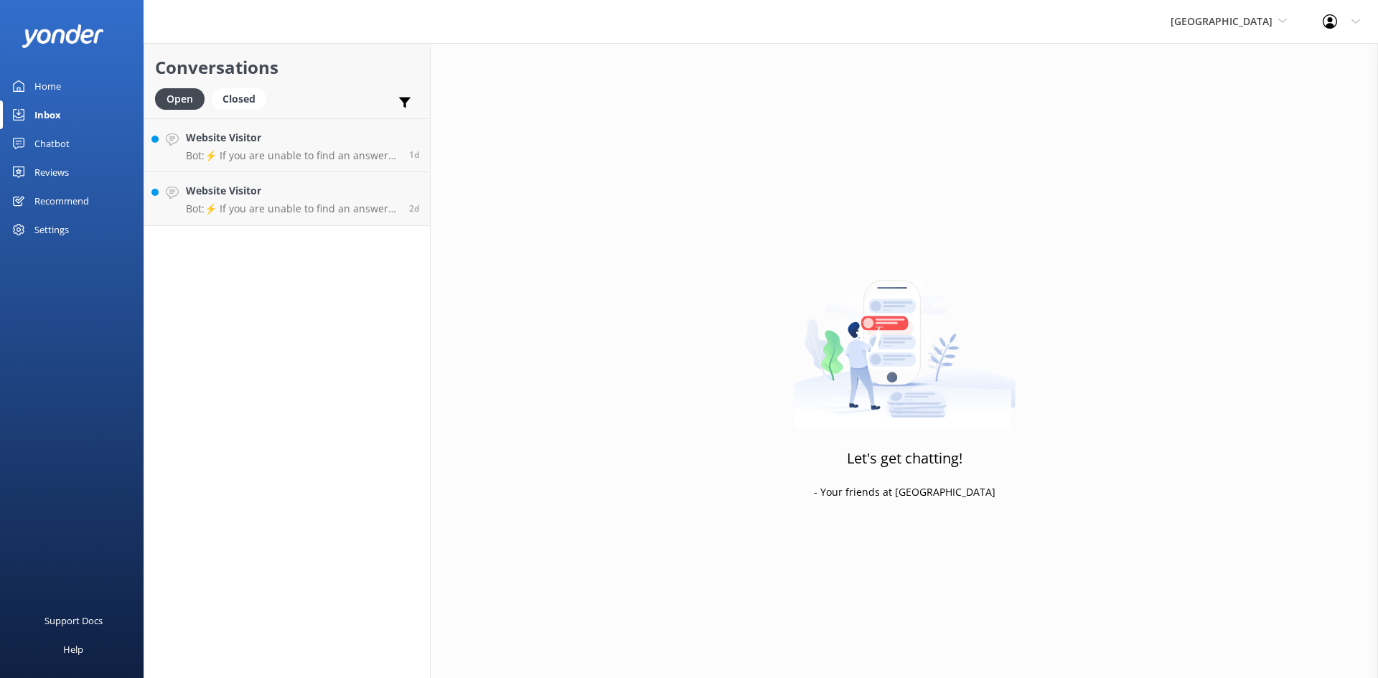
click at [55, 85] on div "Home" at bounding box center [47, 86] width 27 height 29
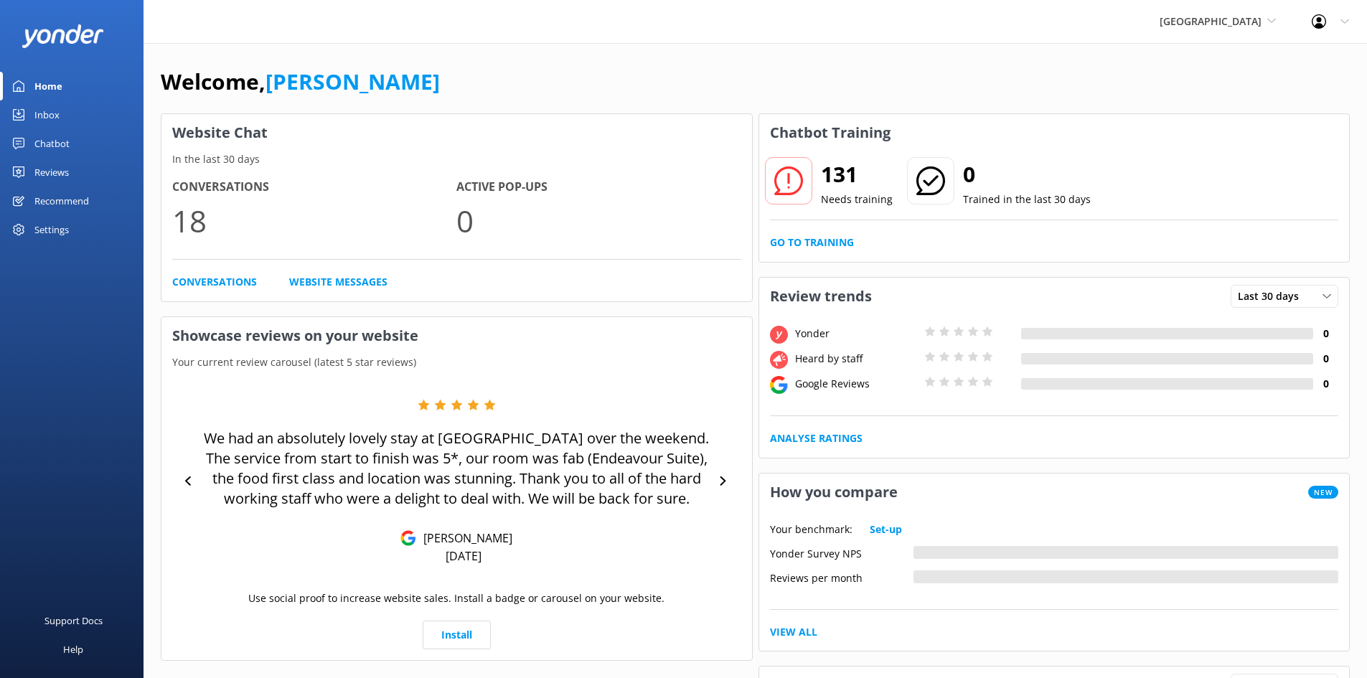
click at [43, 144] on div "Chatbot" at bounding box center [51, 143] width 35 height 29
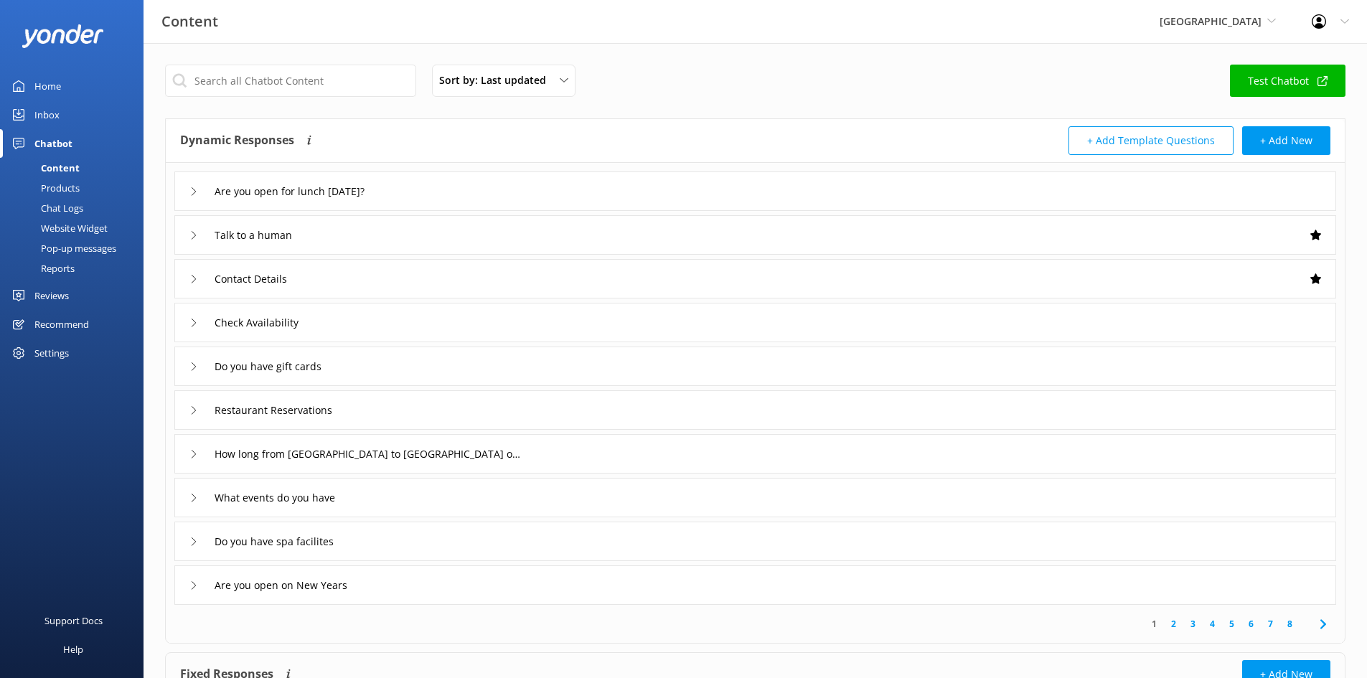
click at [1270, 78] on link "Test Chatbot" at bounding box center [1288, 81] width 116 height 32
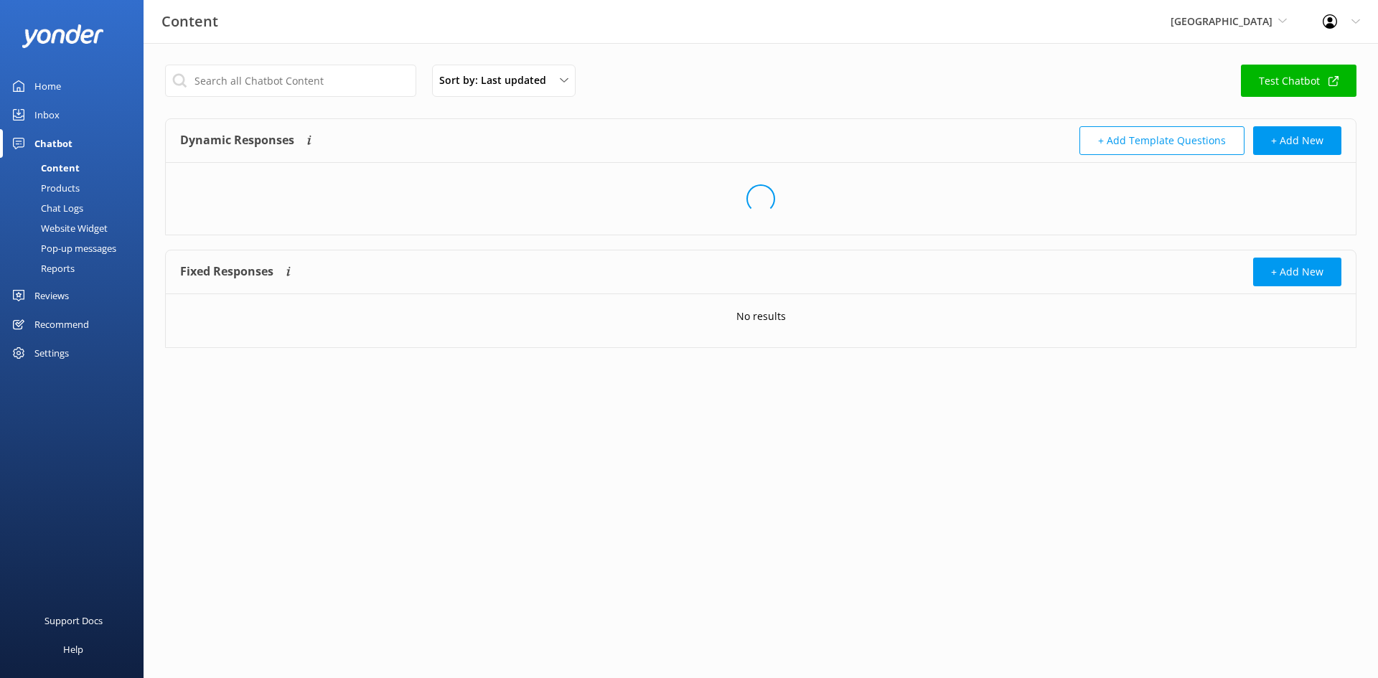
click at [45, 118] on div "Inbox" at bounding box center [46, 114] width 25 height 29
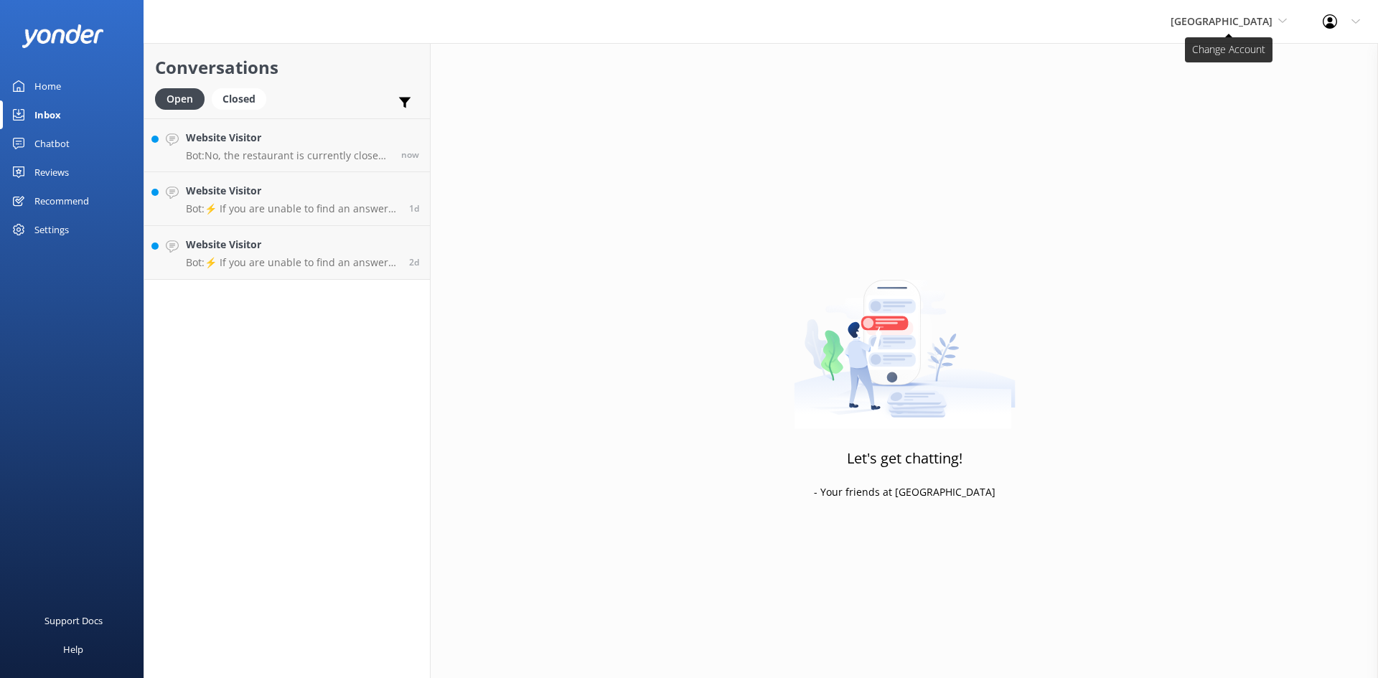
click at [1273, 22] on span "[GEOGRAPHIC_DATA]" at bounding box center [1229, 22] width 116 height 16
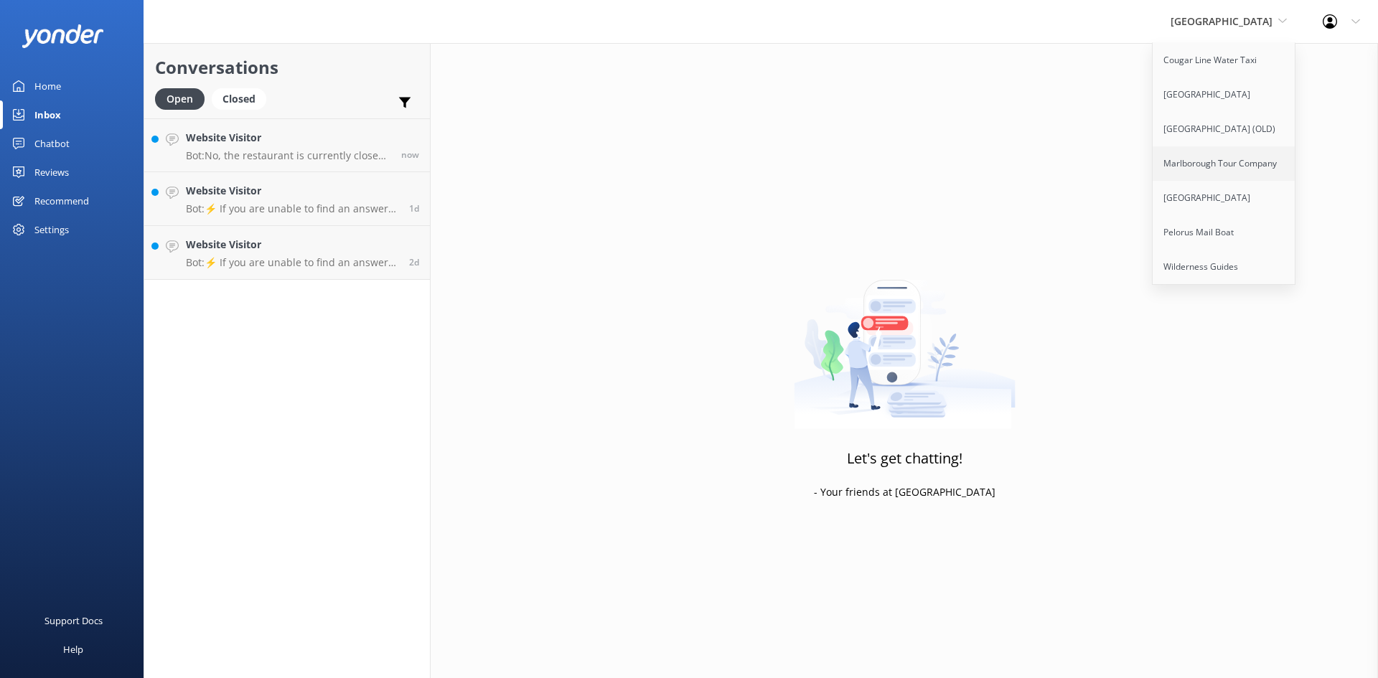
click at [1217, 164] on link "Marlborough Tour Company" at bounding box center [1225, 163] width 144 height 34
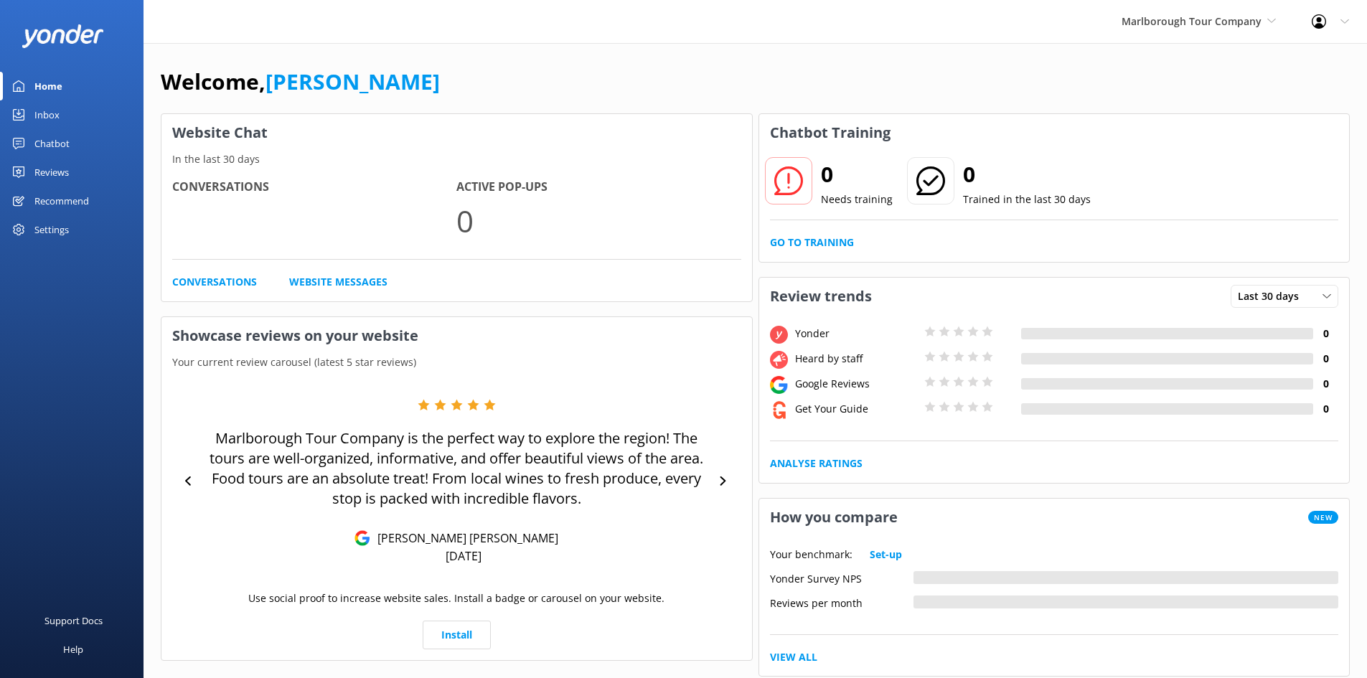
click at [47, 114] on div "Inbox" at bounding box center [46, 114] width 25 height 29
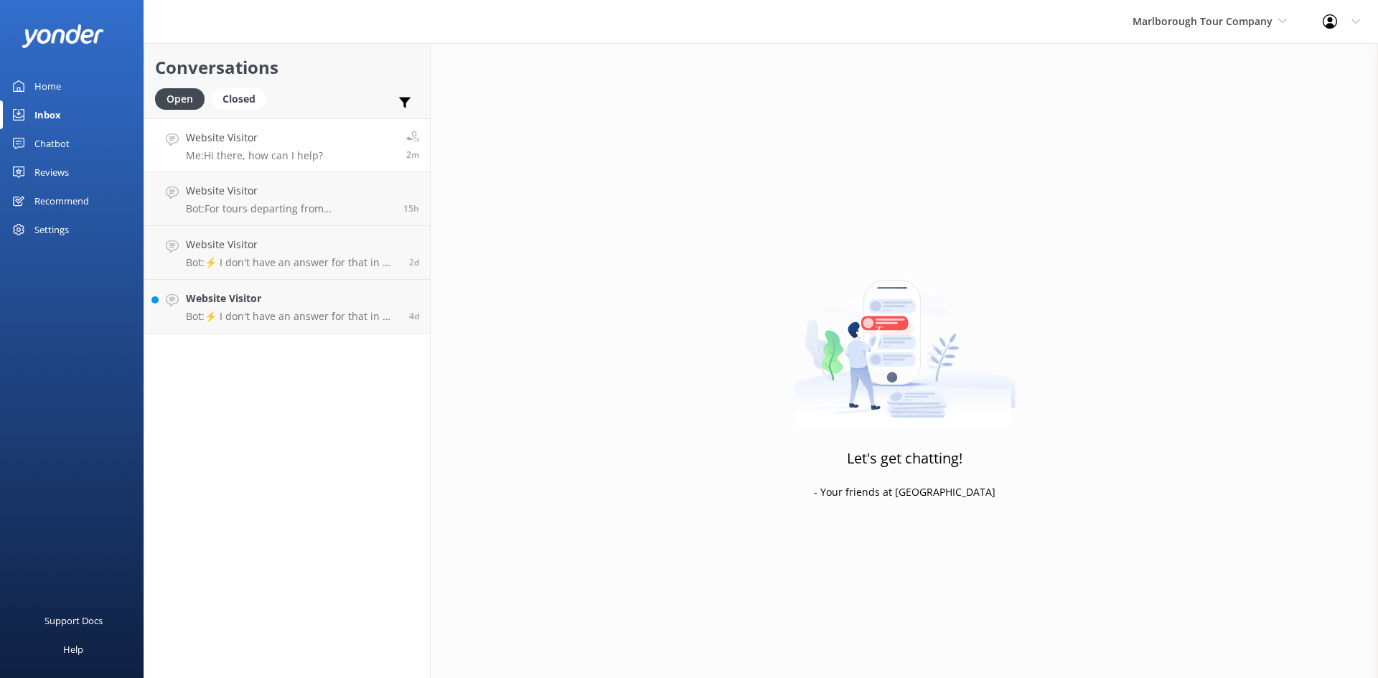
click at [324, 156] on link "Website Visitor Me: Hi there, how can I help? 2m" at bounding box center [287, 145] width 286 height 54
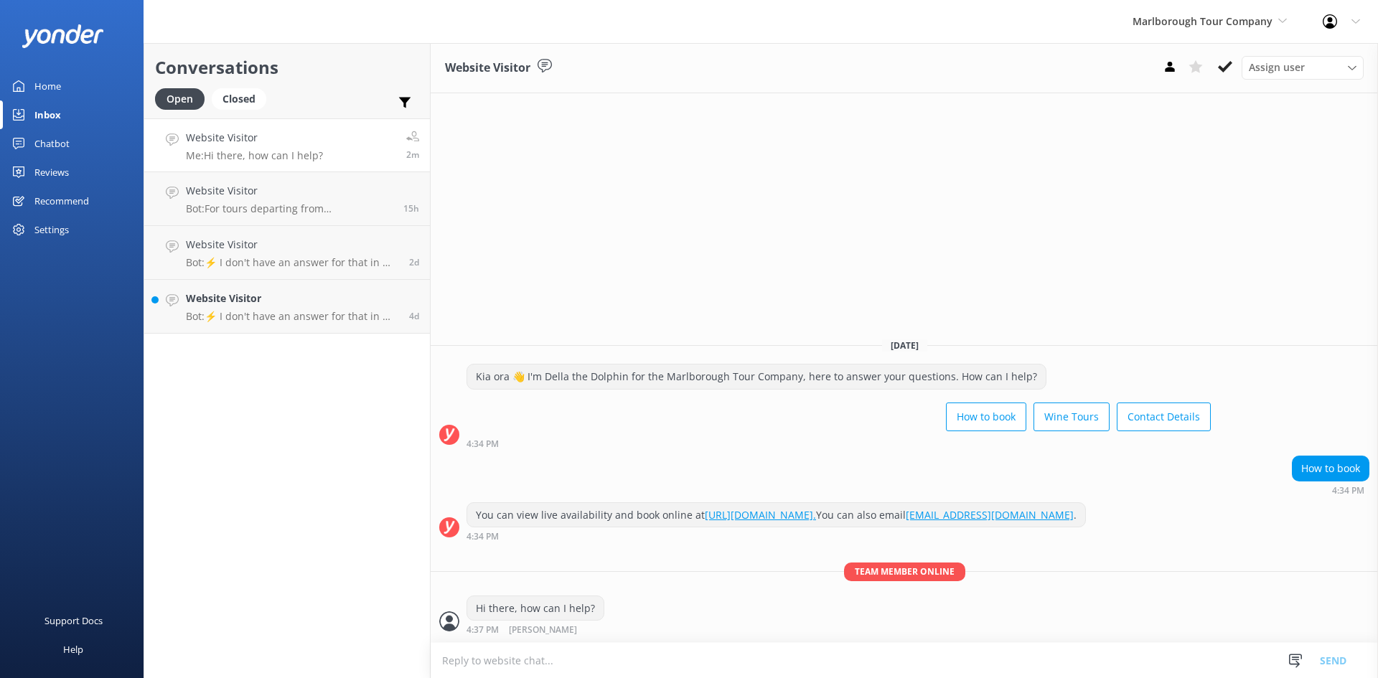
scroll to position [1, 0]
click at [643, 655] on textarea at bounding box center [904, 660] width 947 height 35
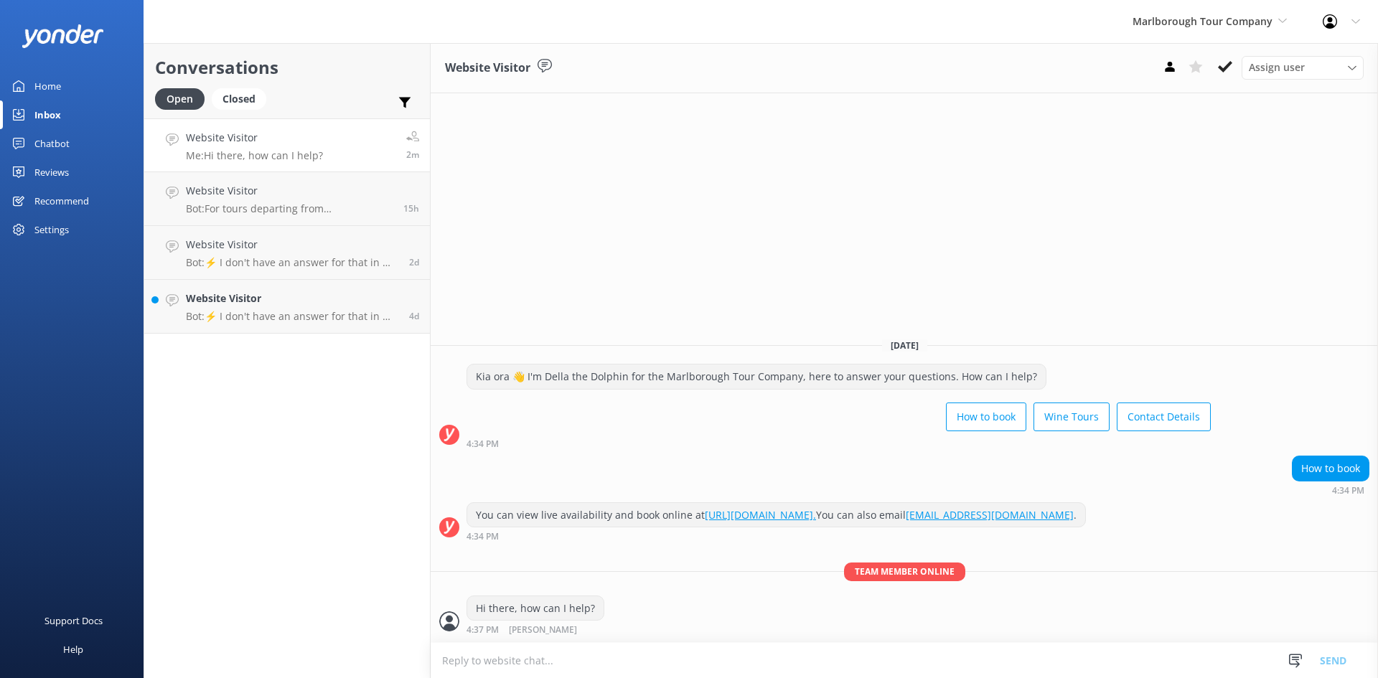
click at [652, 649] on textarea at bounding box center [904, 660] width 947 height 35
click at [587, 654] on textarea at bounding box center [904, 660] width 947 height 35
click at [74, 107] on link "Inbox" at bounding box center [72, 114] width 144 height 29
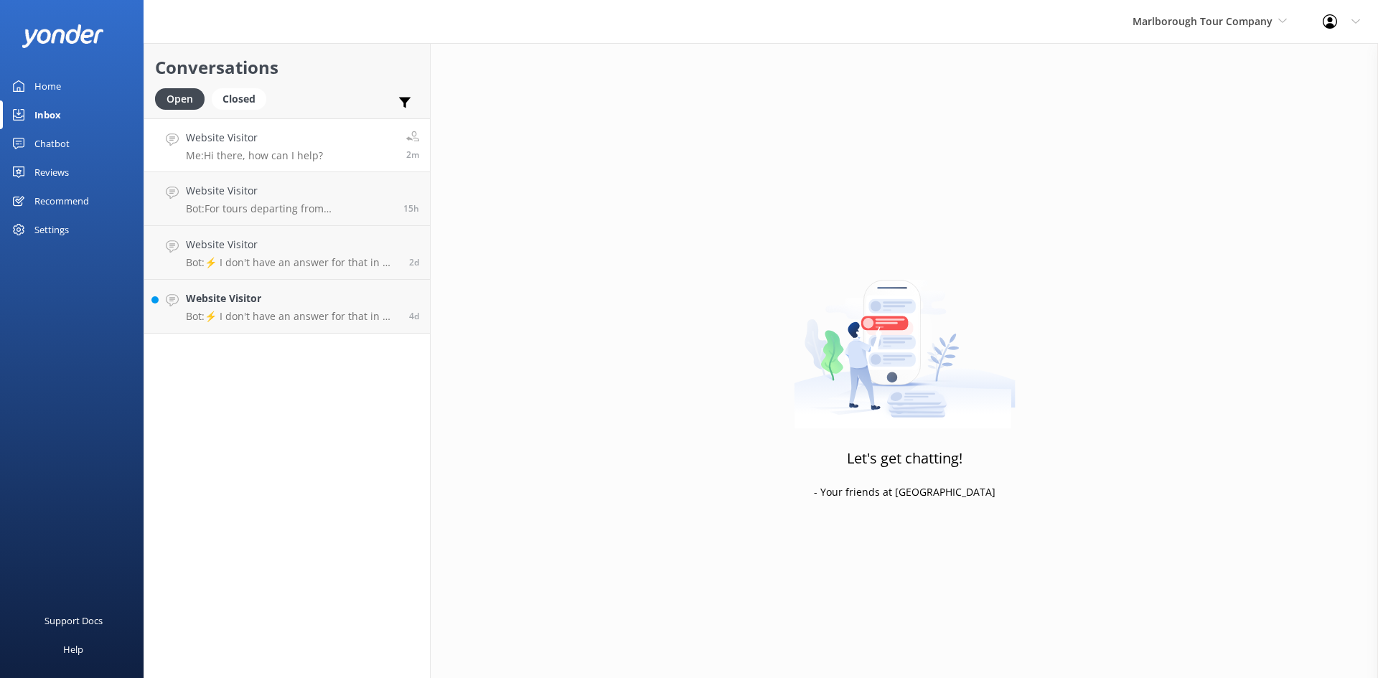
click at [308, 149] on p "Me: Hi there, how can I help?" at bounding box center [254, 155] width 137 height 13
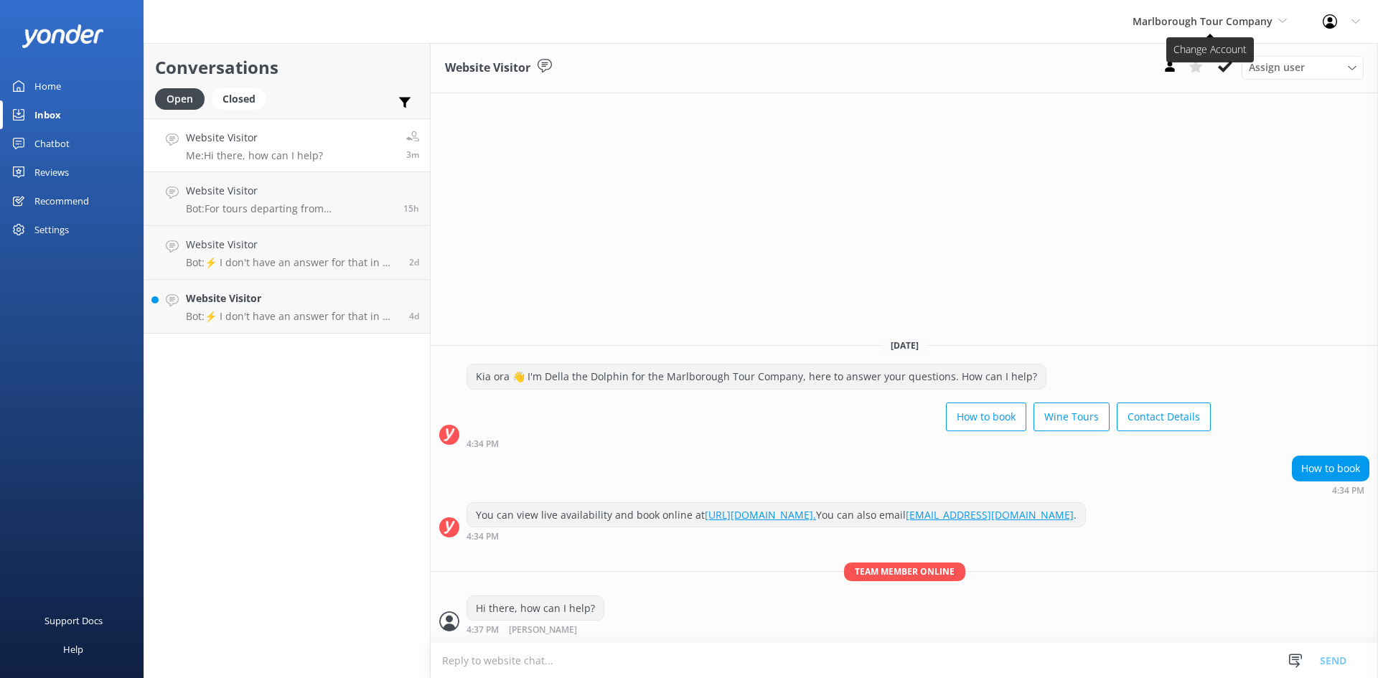
click at [1259, 26] on span "Marlborough Tour Company" at bounding box center [1203, 21] width 140 height 14
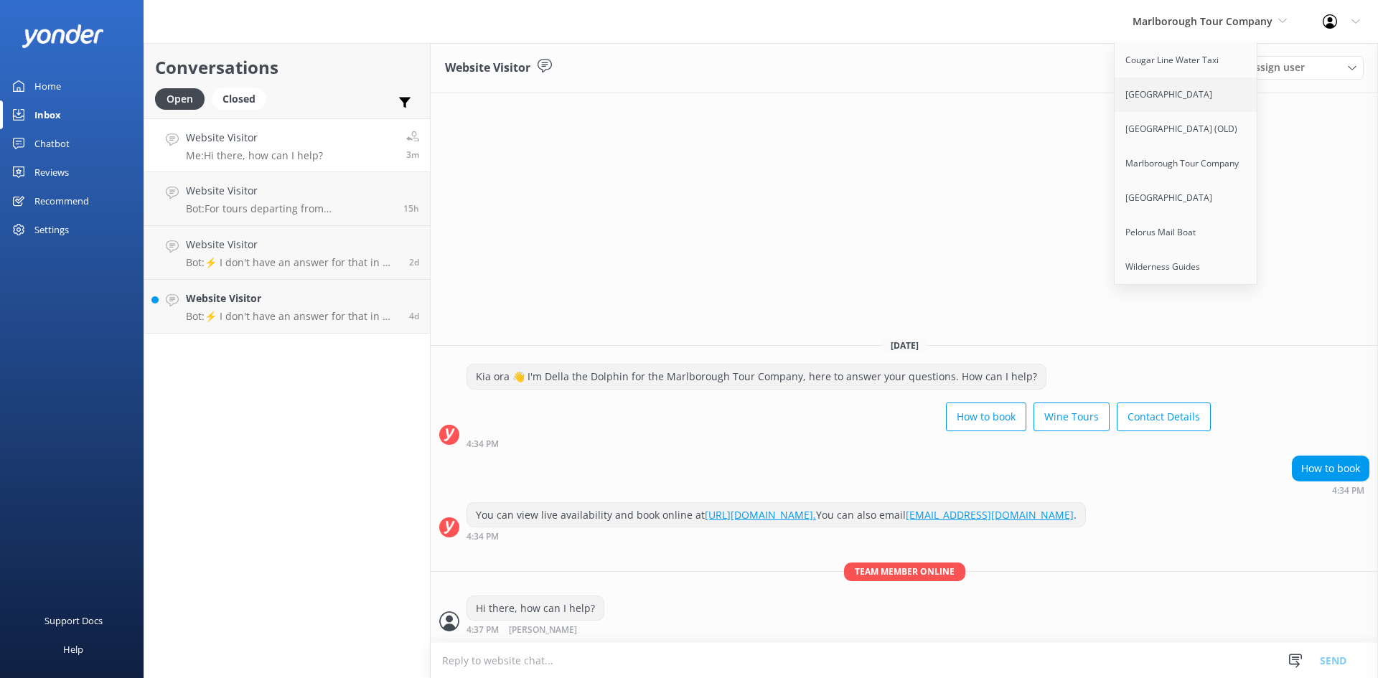
click at [1161, 88] on link "[GEOGRAPHIC_DATA]" at bounding box center [1187, 95] width 144 height 34
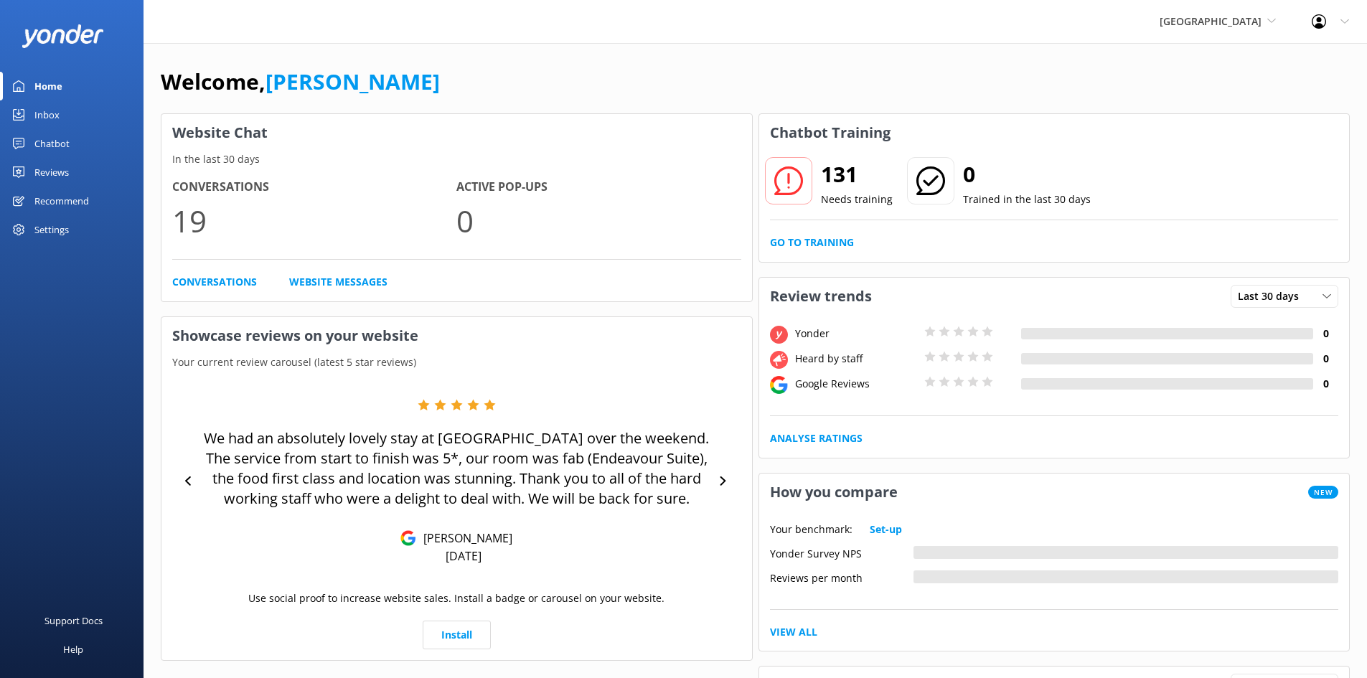
click at [50, 140] on div "Chatbot" at bounding box center [51, 143] width 35 height 29
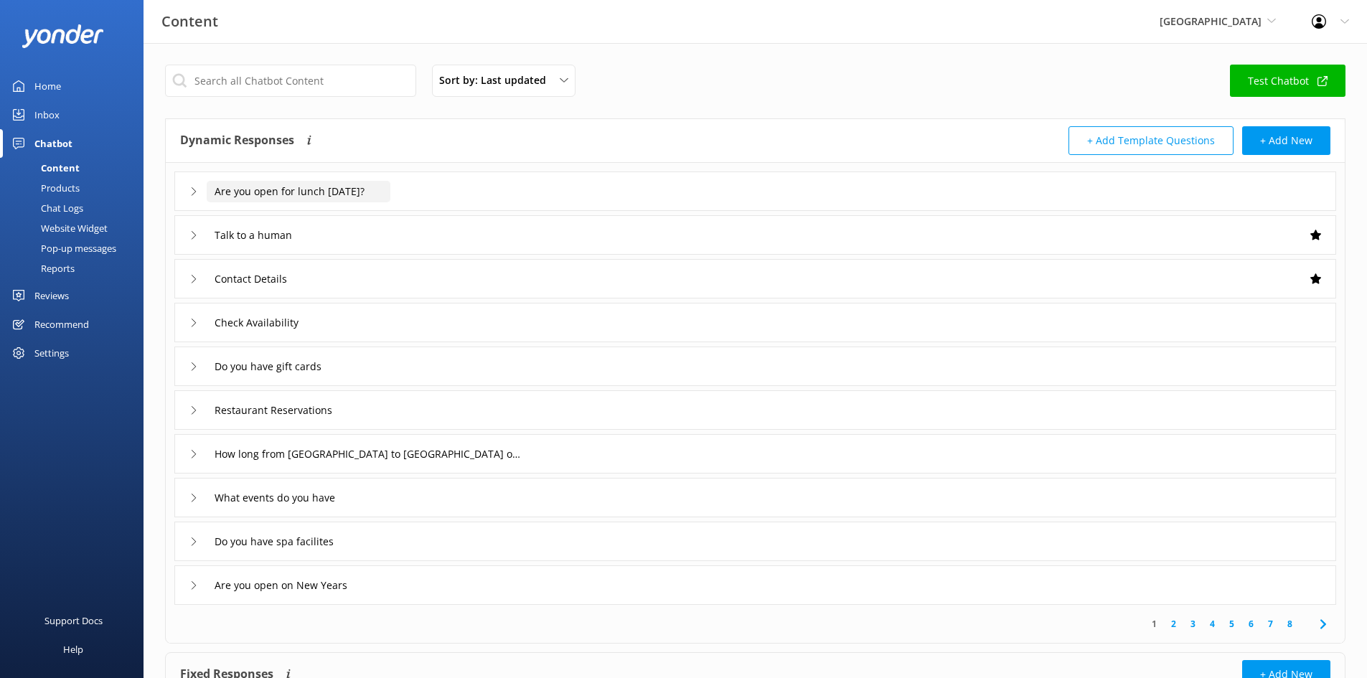
click at [342, 202] on div "Are you open for lunch today?" at bounding box center [281, 191] width 184 height 24
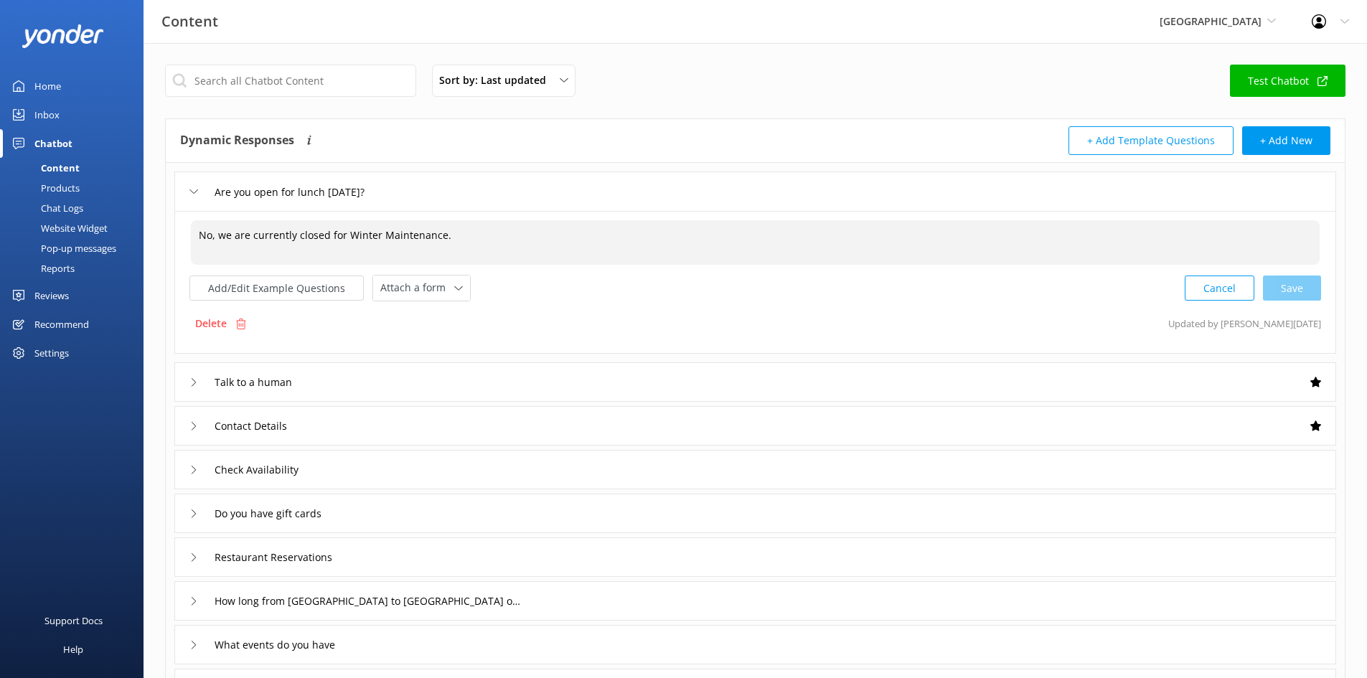
drag, startPoint x: 487, startPoint y: 238, endPoint x: 170, endPoint y: 234, distance: 316.6
click at [170, 234] on div "Are you open for lunch today? No, we are currently closed for Winter Maintenanc…" at bounding box center [755, 457] width 1179 height 589
click at [1294, 281] on div "Cancel Loading.." at bounding box center [1254, 286] width 136 height 27
type textarea "Yes, we are open 8am - 8pm."
click at [50, 117] on div "Inbox" at bounding box center [46, 114] width 25 height 29
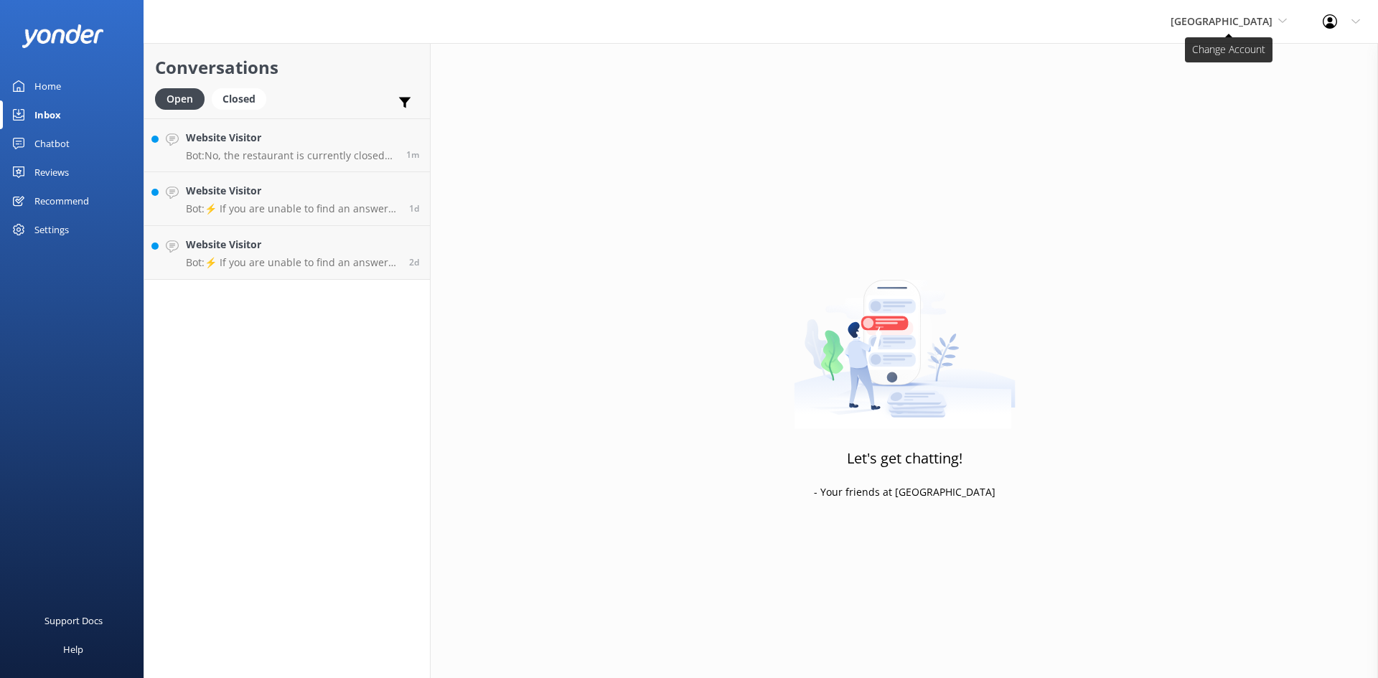
click at [1246, 23] on span "[GEOGRAPHIC_DATA]" at bounding box center [1222, 21] width 102 height 14
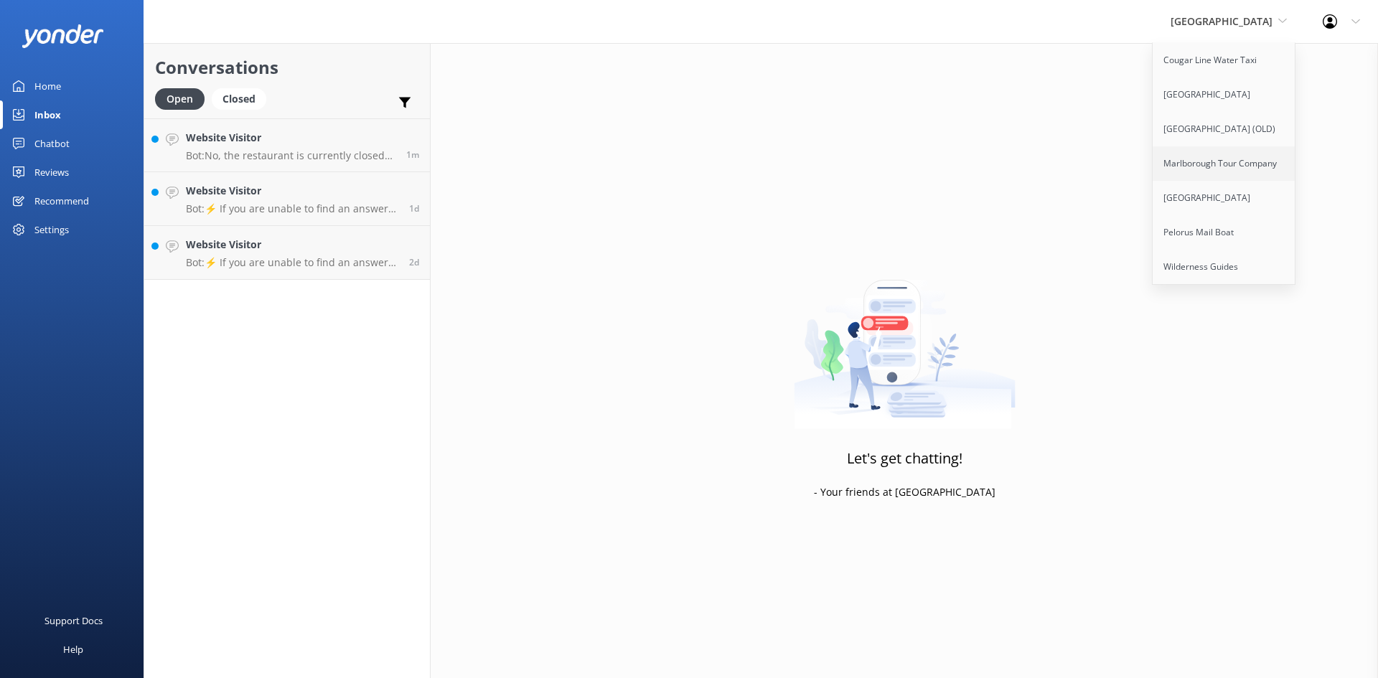
click at [1227, 159] on link "Marlborough Tour Company" at bounding box center [1225, 163] width 144 height 34
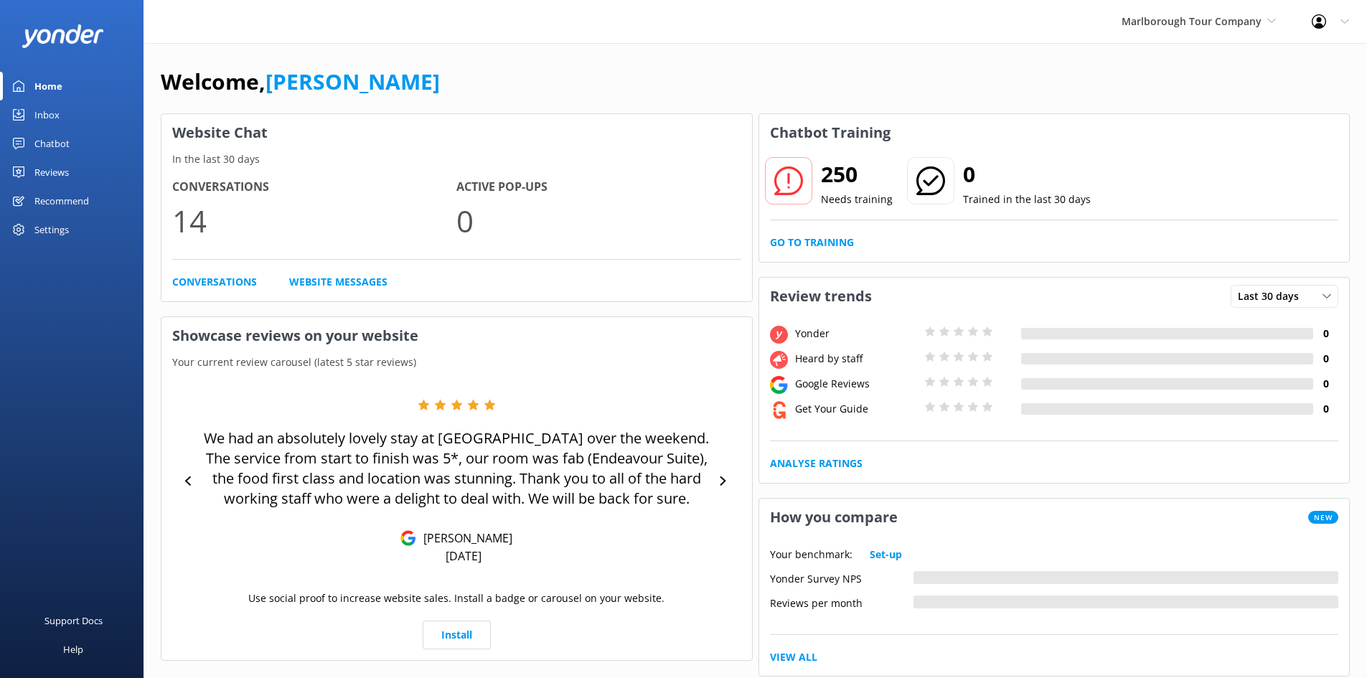
click at [50, 111] on div "Inbox" at bounding box center [46, 114] width 25 height 29
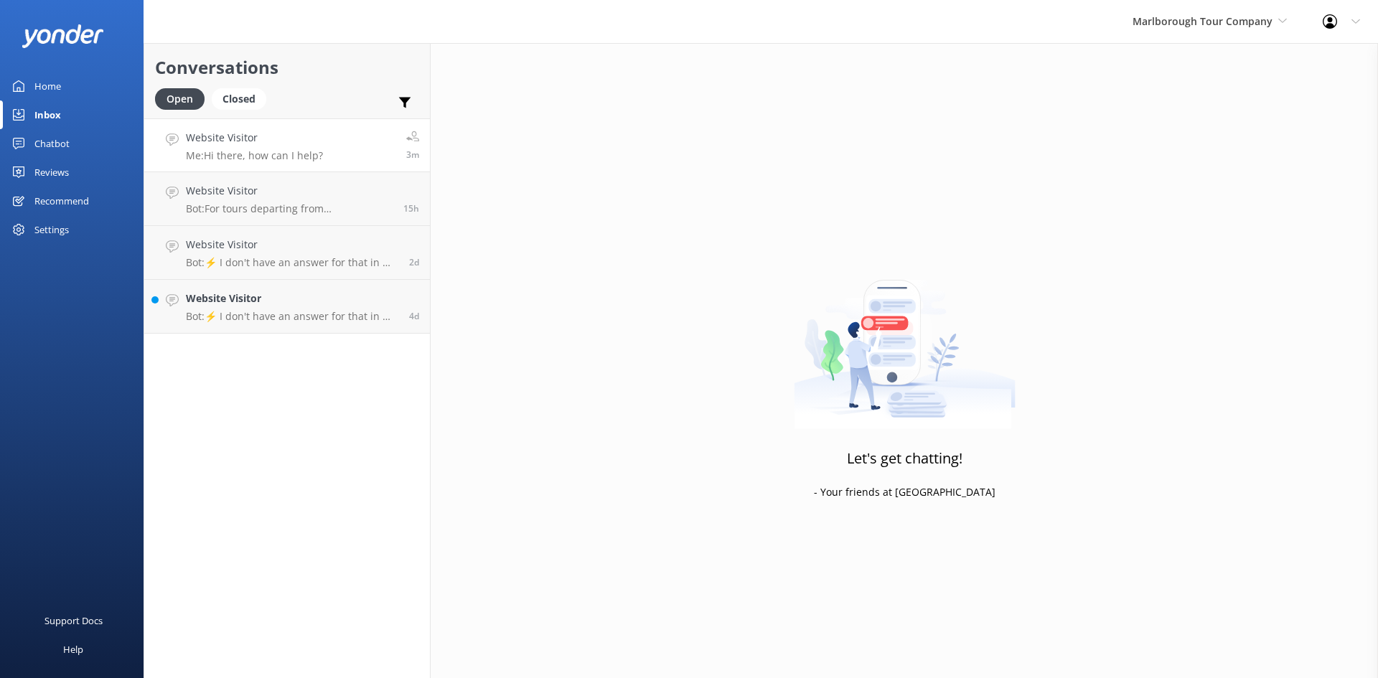
click at [322, 149] on link "Website Visitor Me: Hi there, how can I help? 3m" at bounding box center [287, 145] width 286 height 54
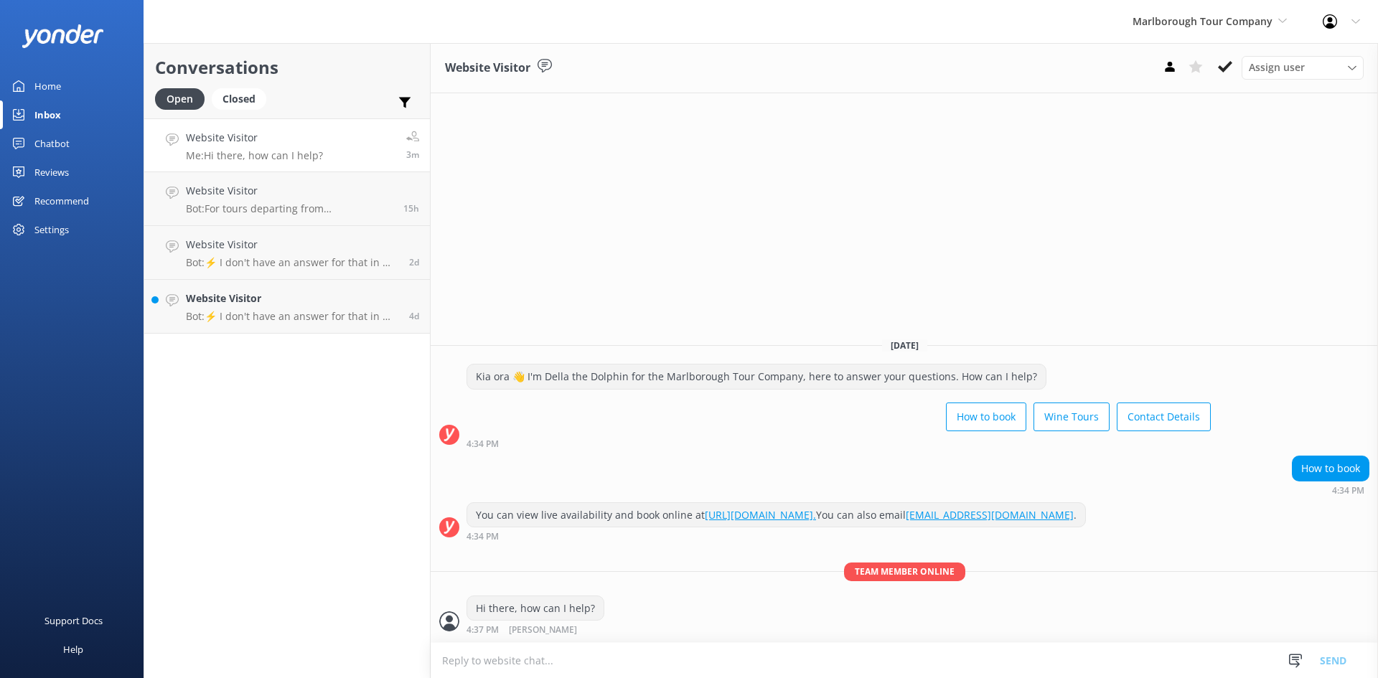
click at [47, 79] on div "Home" at bounding box center [47, 86] width 27 height 29
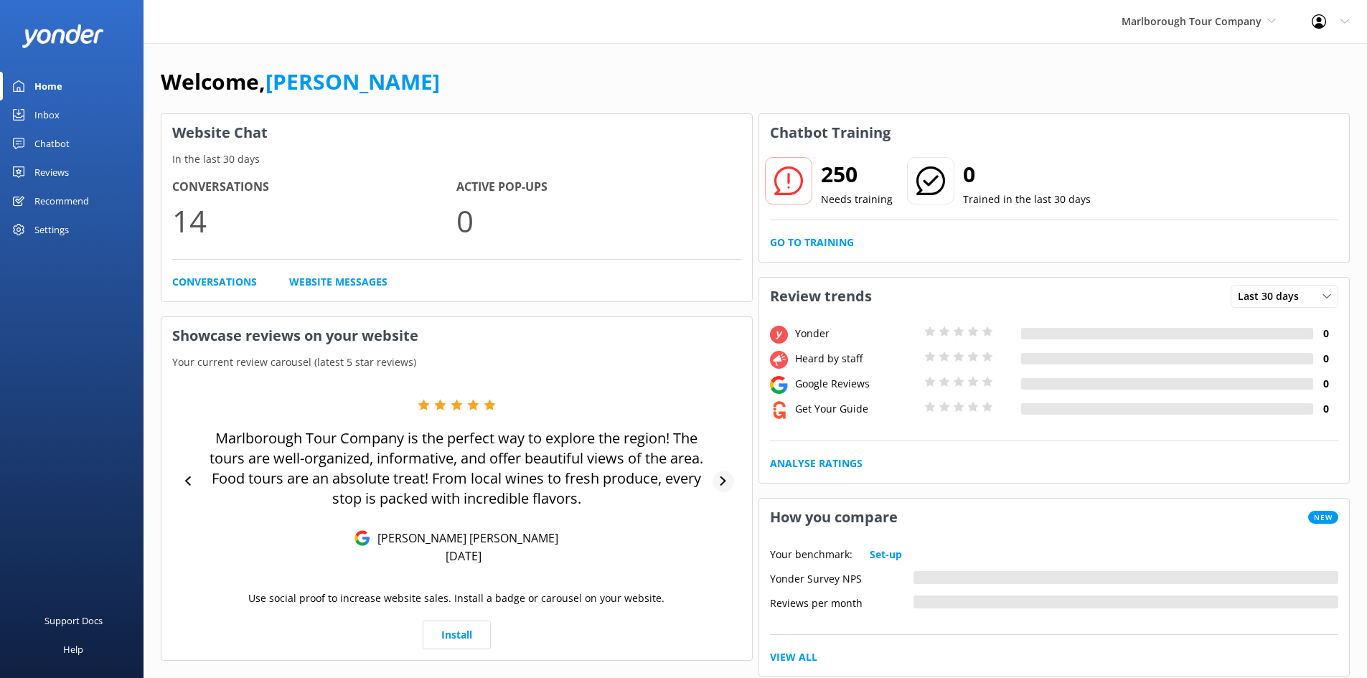
click at [727, 477] on icon at bounding box center [722, 481] width 9 height 9
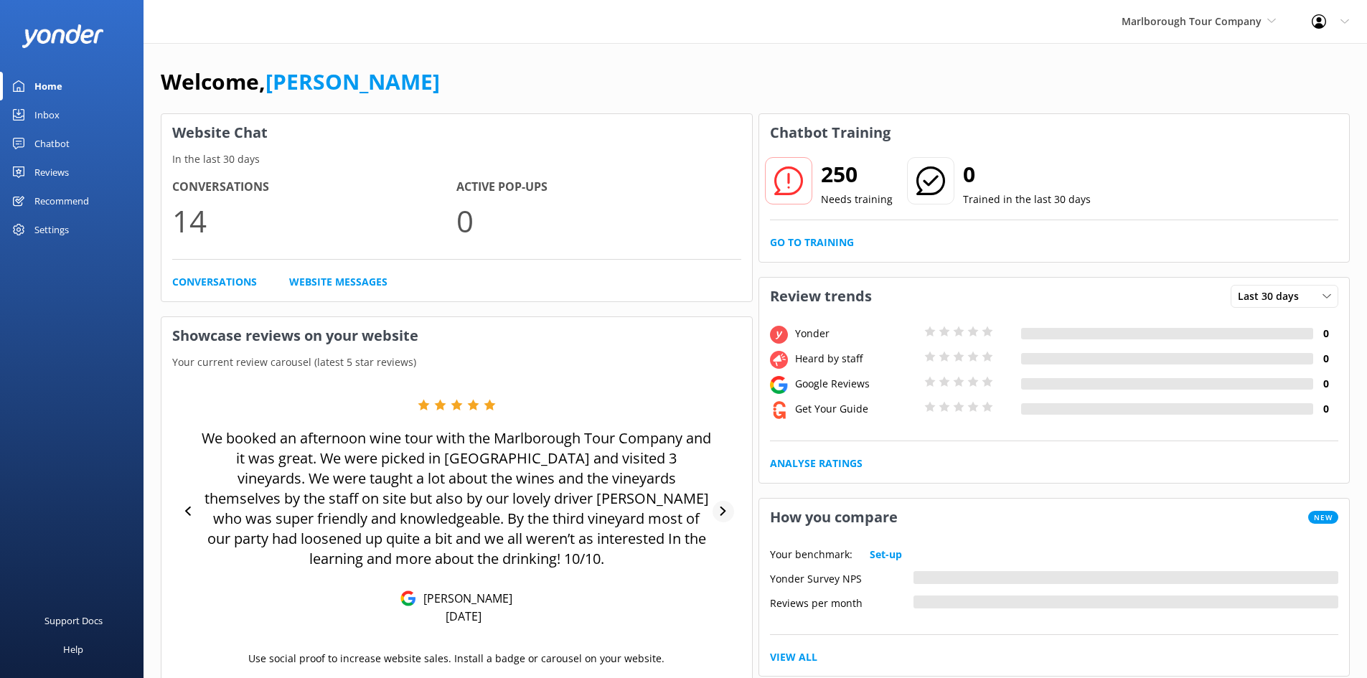
click at [729, 516] on div at bounding box center [724, 512] width 22 height 22
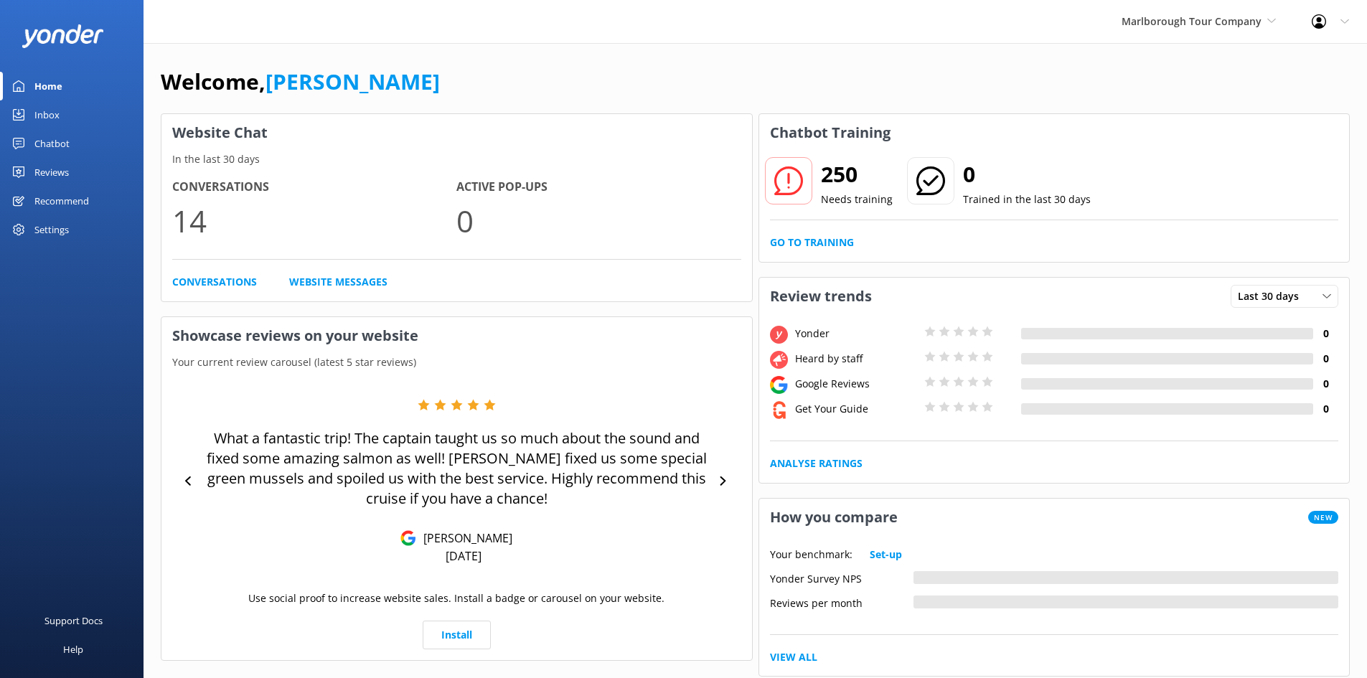
click at [731, 497] on div "What a fantastic trip! The captain taught us so much about the sound and fixed …" at bounding box center [456, 481] width 569 height 165
